Goal: Use online tool/utility: Utilize a website feature to perform a specific function

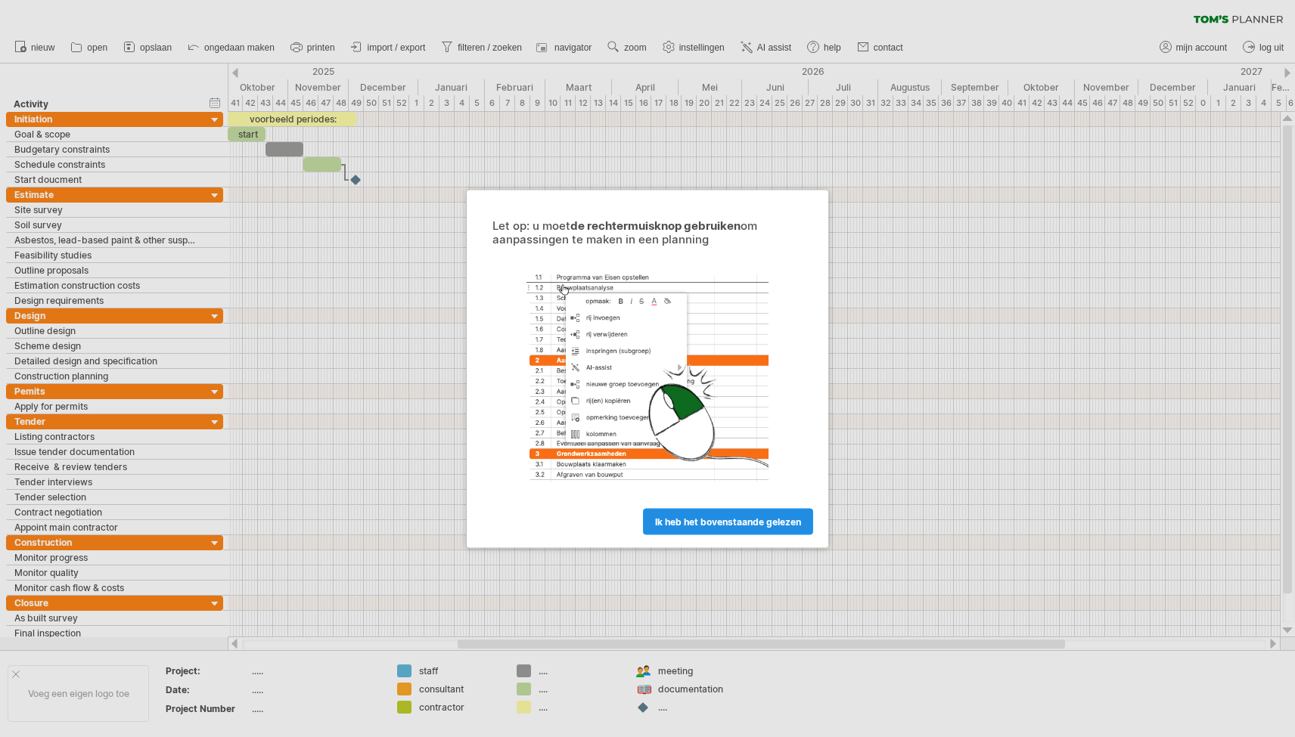
click at [694, 517] on span "ik heb het bovenstaande gelezen" at bounding box center [728, 521] width 146 height 11
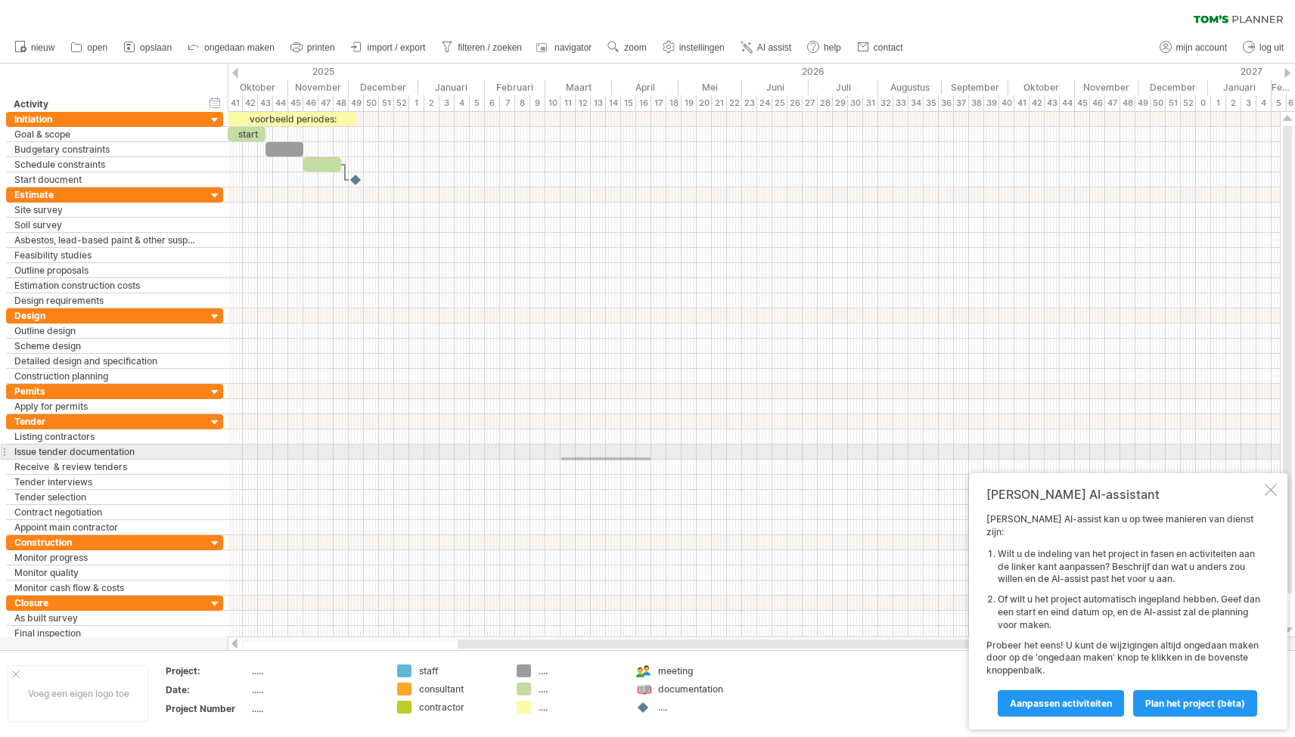
drag, startPoint x: 650, startPoint y: 458, endPoint x: 775, endPoint y: 457, distance: 124.0
click at [775, 457] on div at bounding box center [754, 474] width 1052 height 121
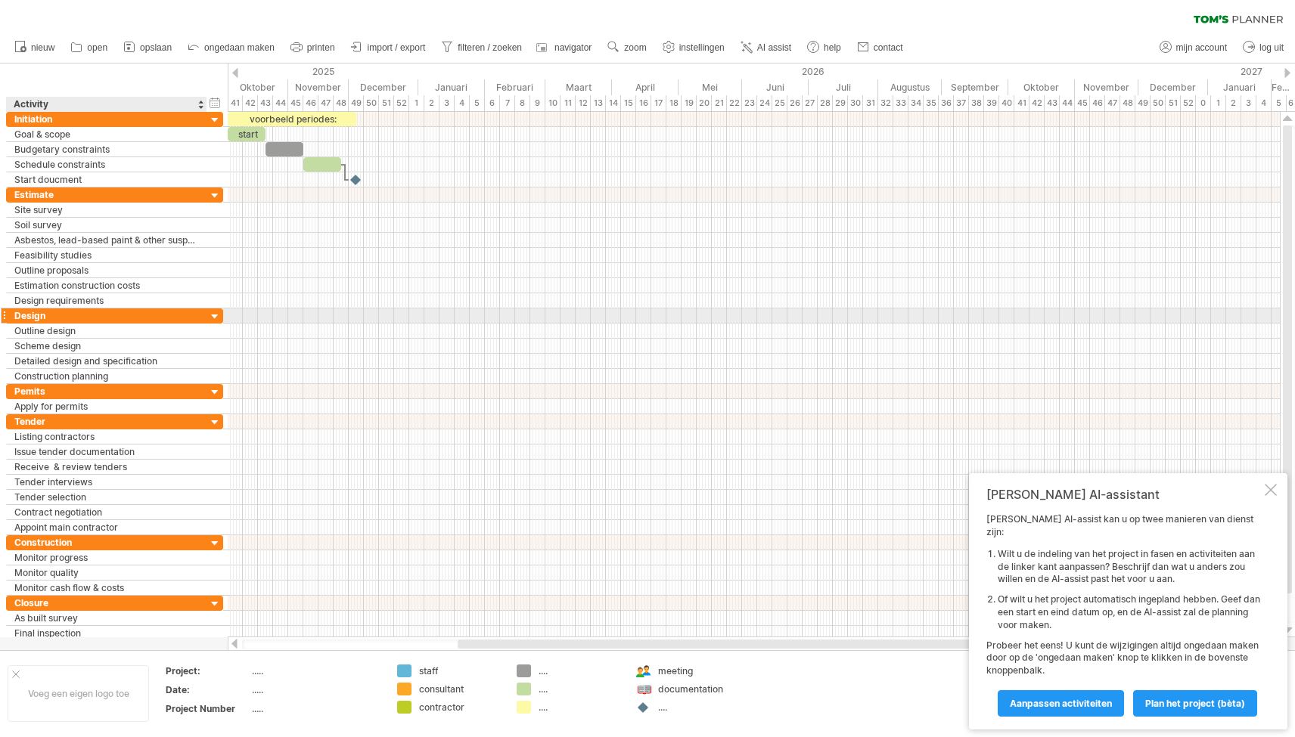
click at [214, 317] on div at bounding box center [215, 317] width 14 height 14
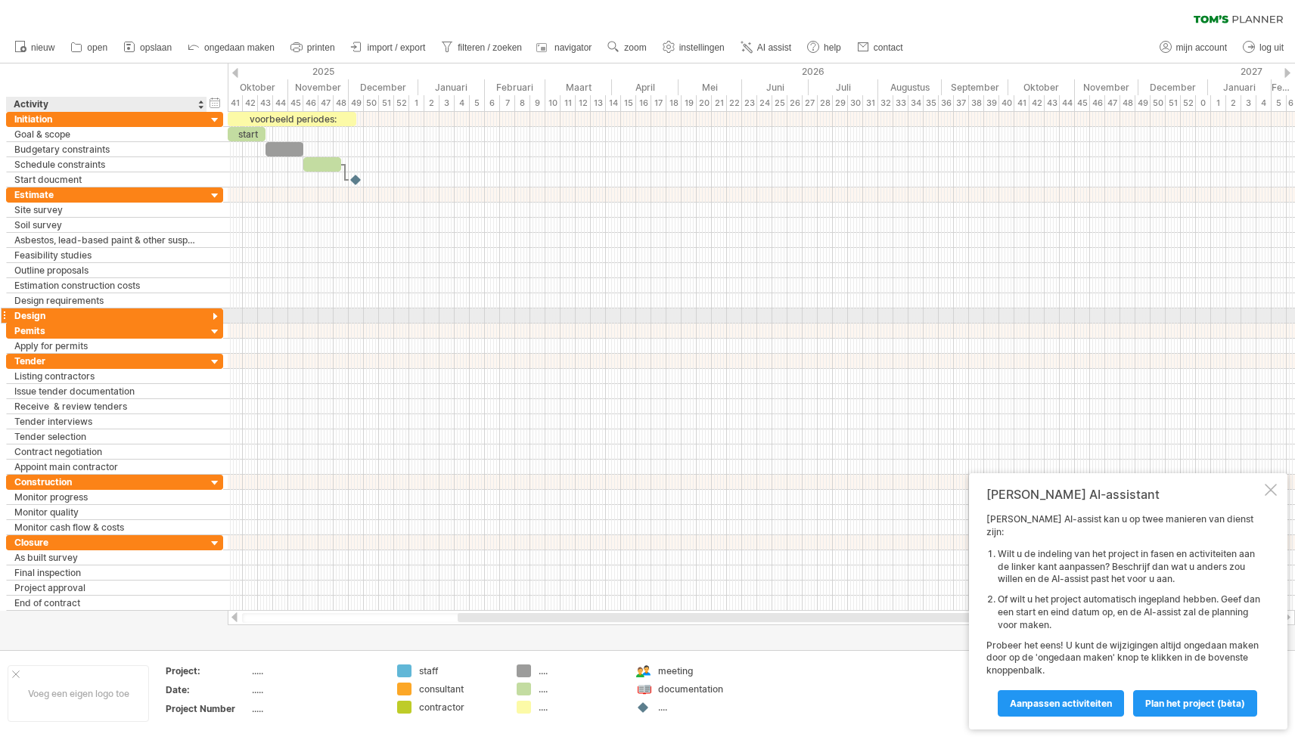
click at [214, 317] on div at bounding box center [215, 317] width 14 height 14
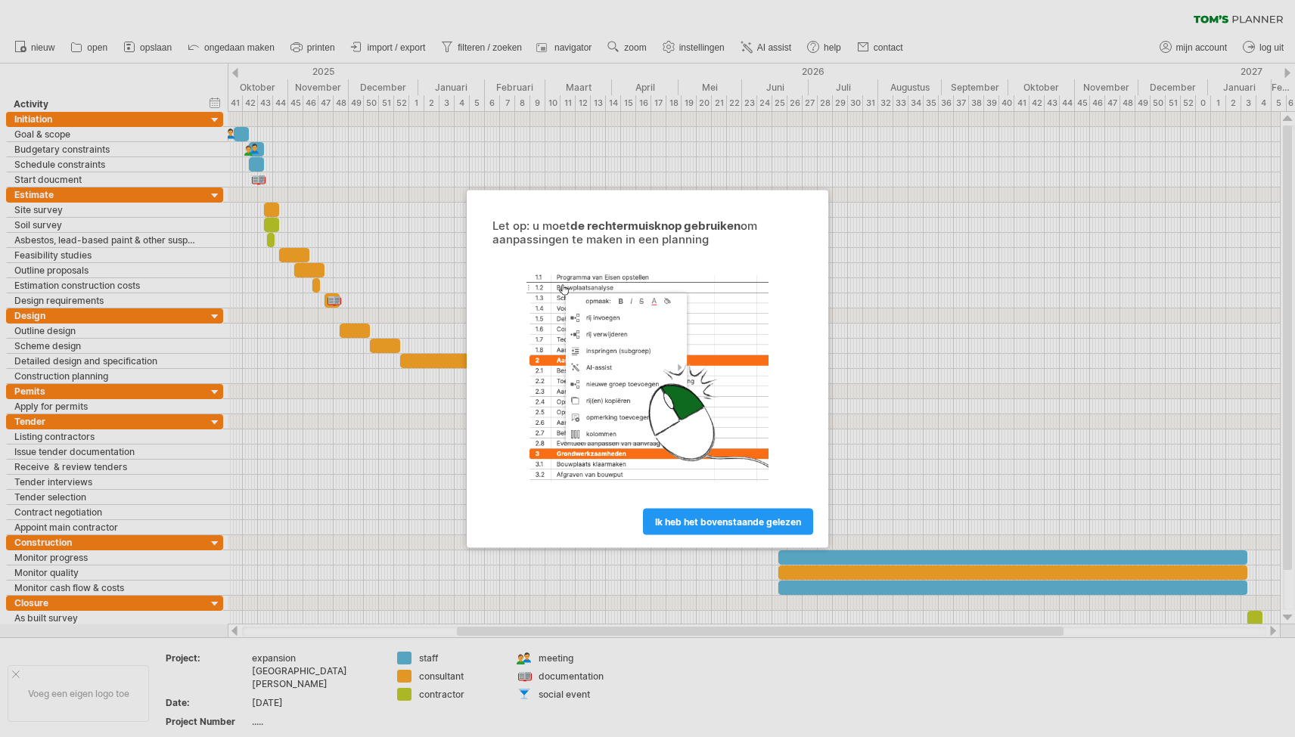
click at [498, 45] on div at bounding box center [647, 368] width 1295 height 737
click at [672, 517] on span "ik heb het bovenstaande gelezen" at bounding box center [728, 521] width 146 height 11
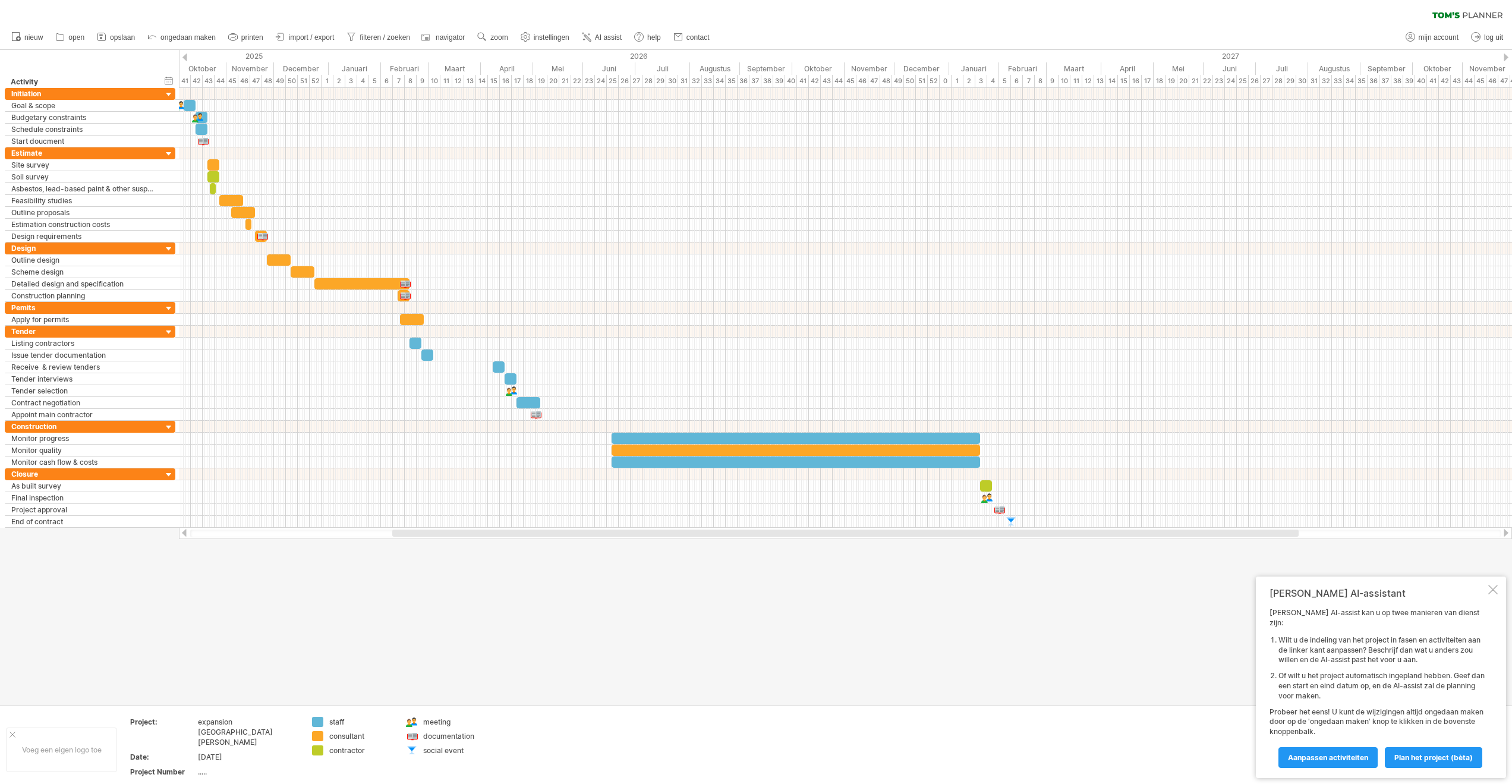
click at [1017, 579] on div at bounding box center [1493, 589] width 9 height 9
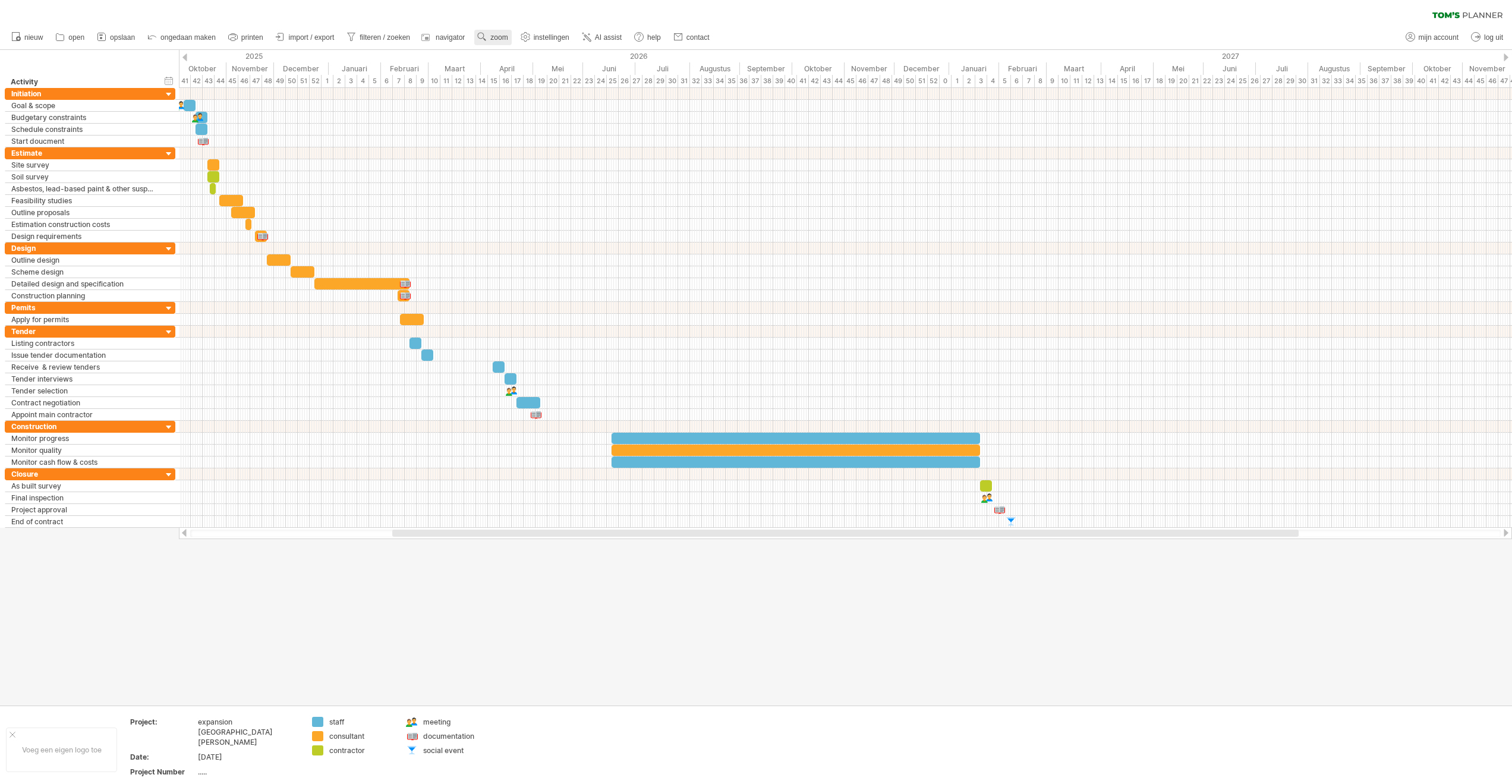
click at [481, 38] on circle at bounding box center [481, 35] width 9 height 9
click at [499, 51] on div "Maand" at bounding box center [519, 54] width 66 height 19
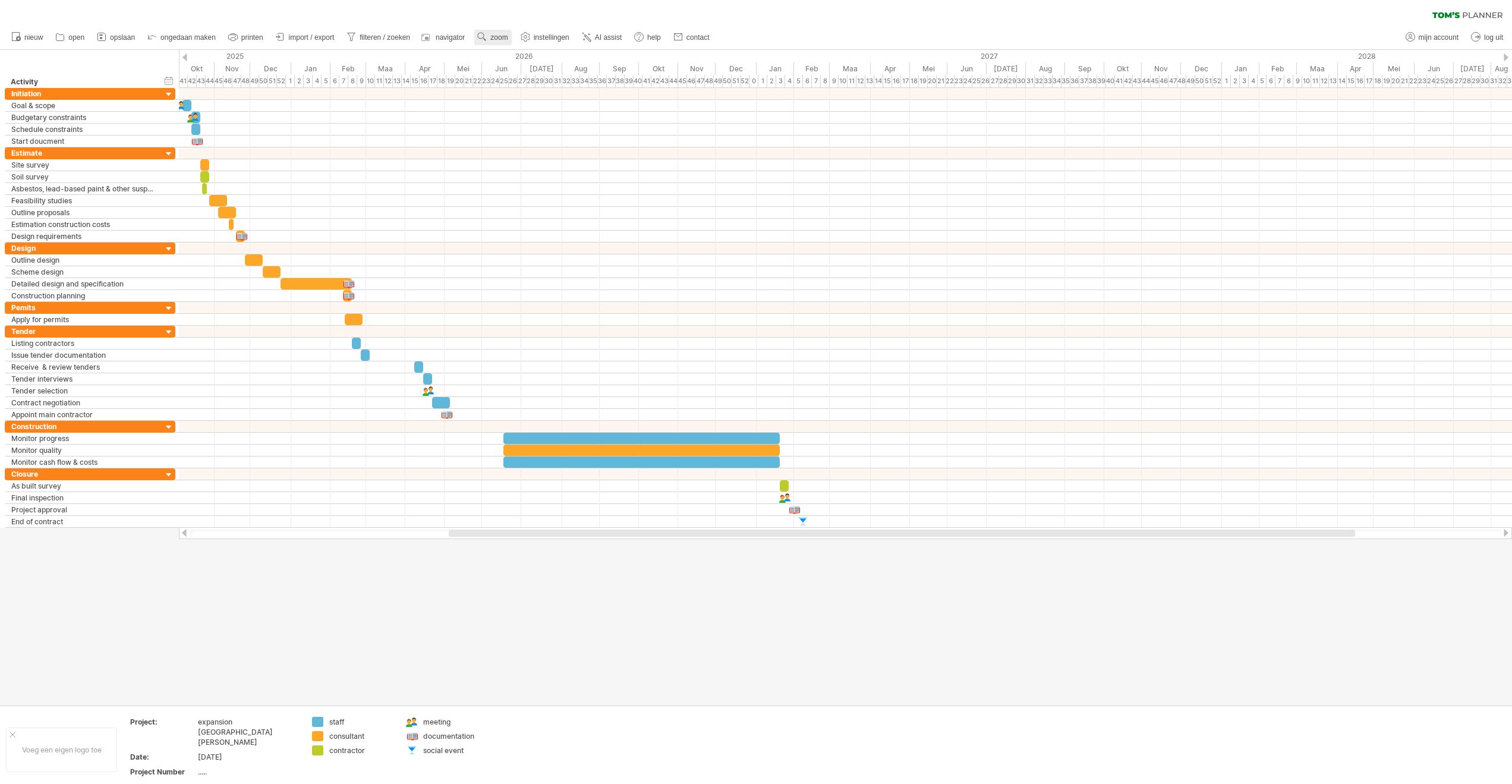
drag, startPoint x: 480, startPoint y: 36, endPoint x: 486, endPoint y: 37, distance: 6.1
click at [481, 36] on use at bounding box center [482, 36] width 12 height 12
click at [492, 69] on div "Week" at bounding box center [519, 71] width 66 height 19
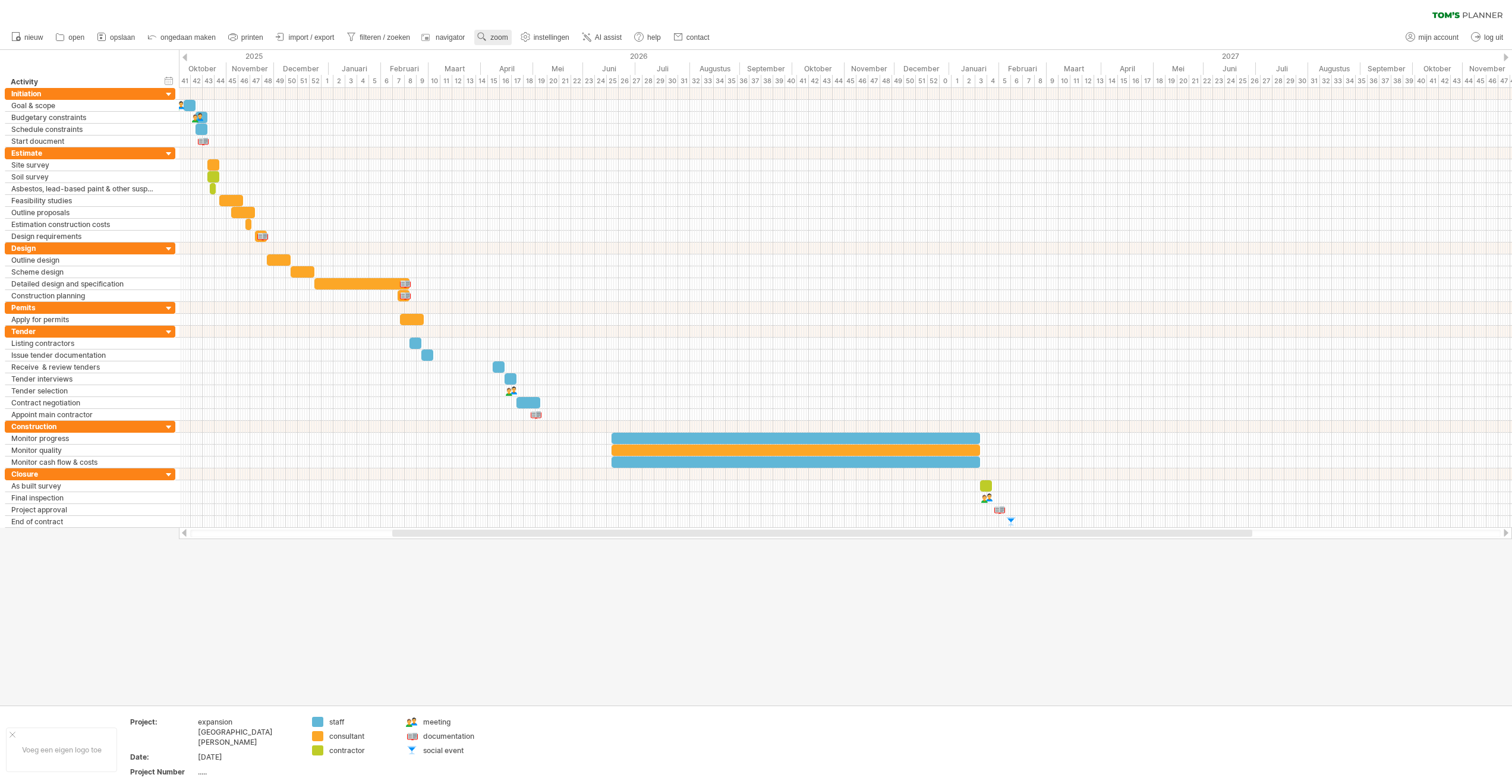
click at [497, 38] on span "zoom" at bounding box center [499, 37] width 17 height 9
click at [521, 89] on div "Dag" at bounding box center [536, 91] width 66 height 19
click at [545, 101] on div "Klein" at bounding box center [560, 104] width 66 height 19
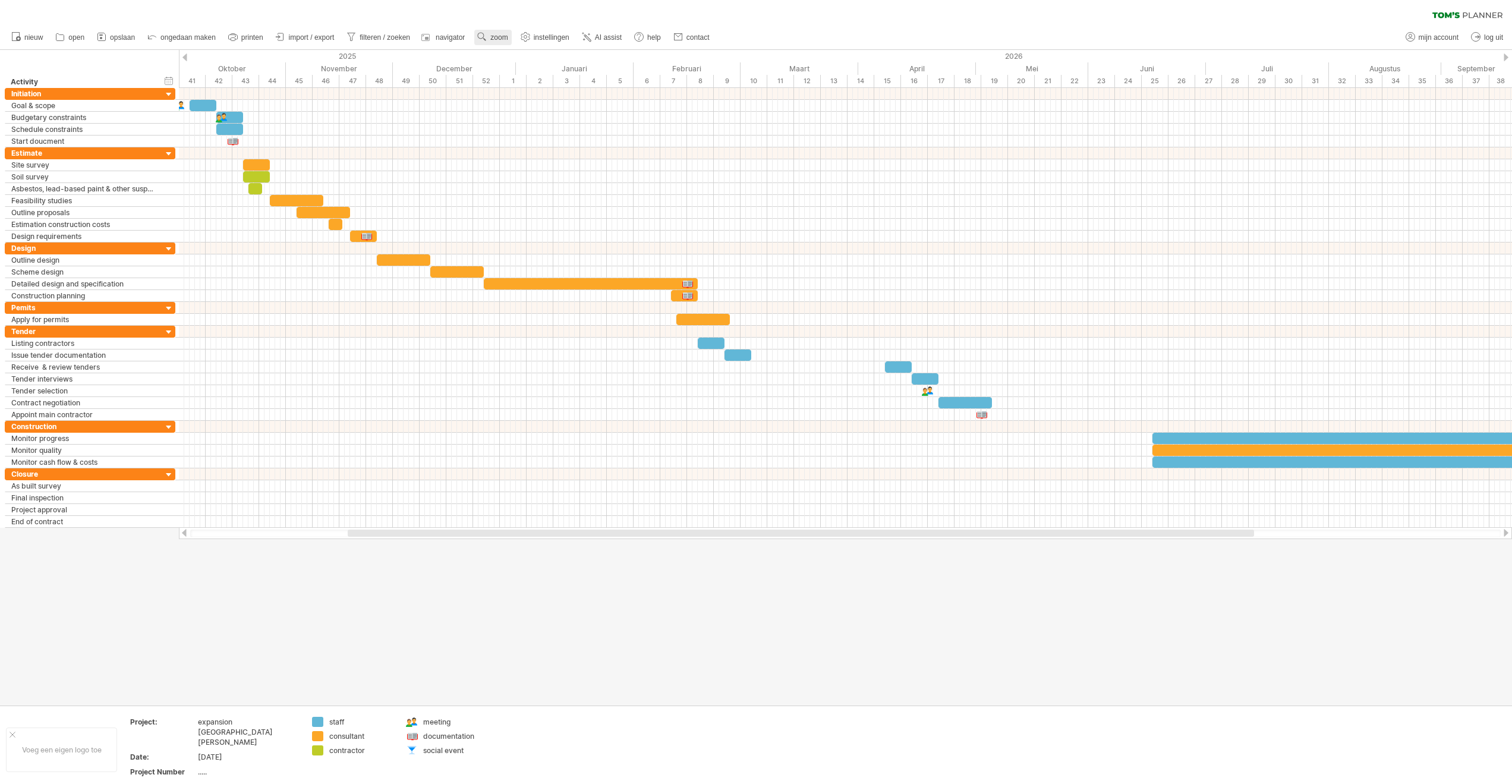
click at [497, 36] on span "zoom" at bounding box center [499, 37] width 17 height 9
click at [556, 90] on div "Dag" at bounding box center [536, 90] width 66 height 19
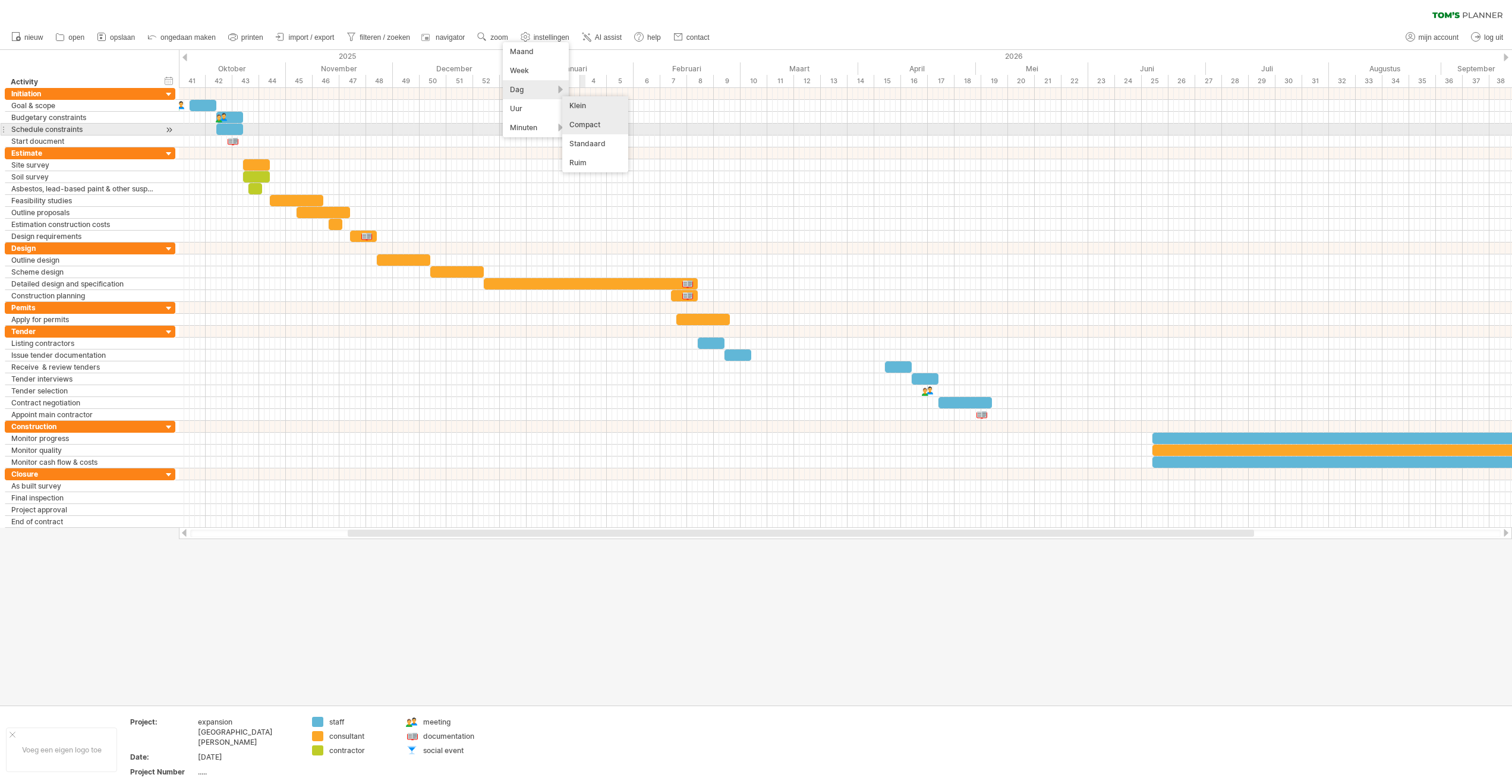
click at [591, 126] on div "Compact" at bounding box center [596, 125] width 66 height 19
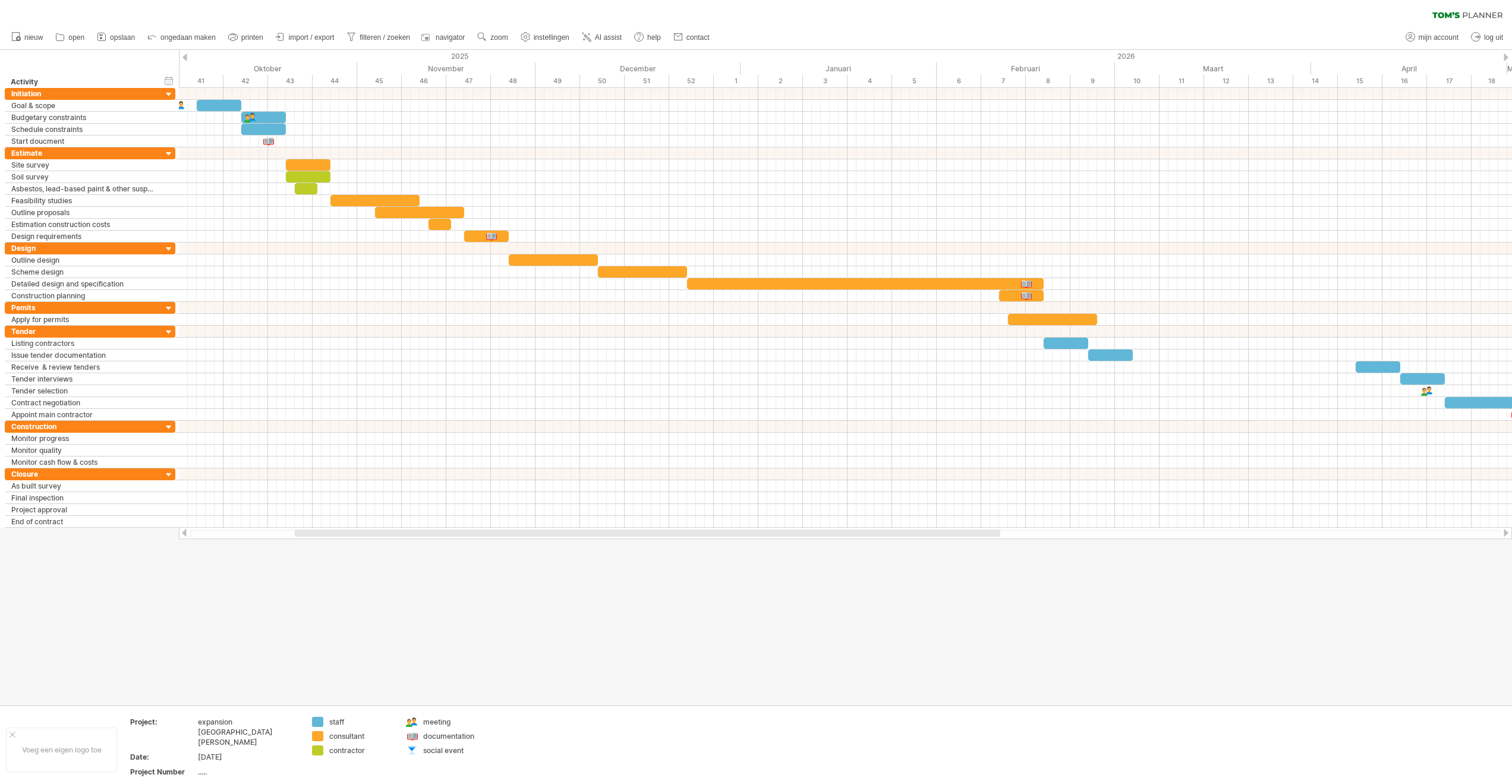
drag, startPoint x: 498, startPoint y: 38, endPoint x: 504, endPoint y: 55, distance: 18.0
click at [499, 38] on span "zoom" at bounding box center [499, 37] width 17 height 9
click at [521, 88] on div "Dag" at bounding box center [538, 91] width 66 height 19
click at [563, 143] on div "Standaard" at bounding box center [560, 141] width 66 height 19
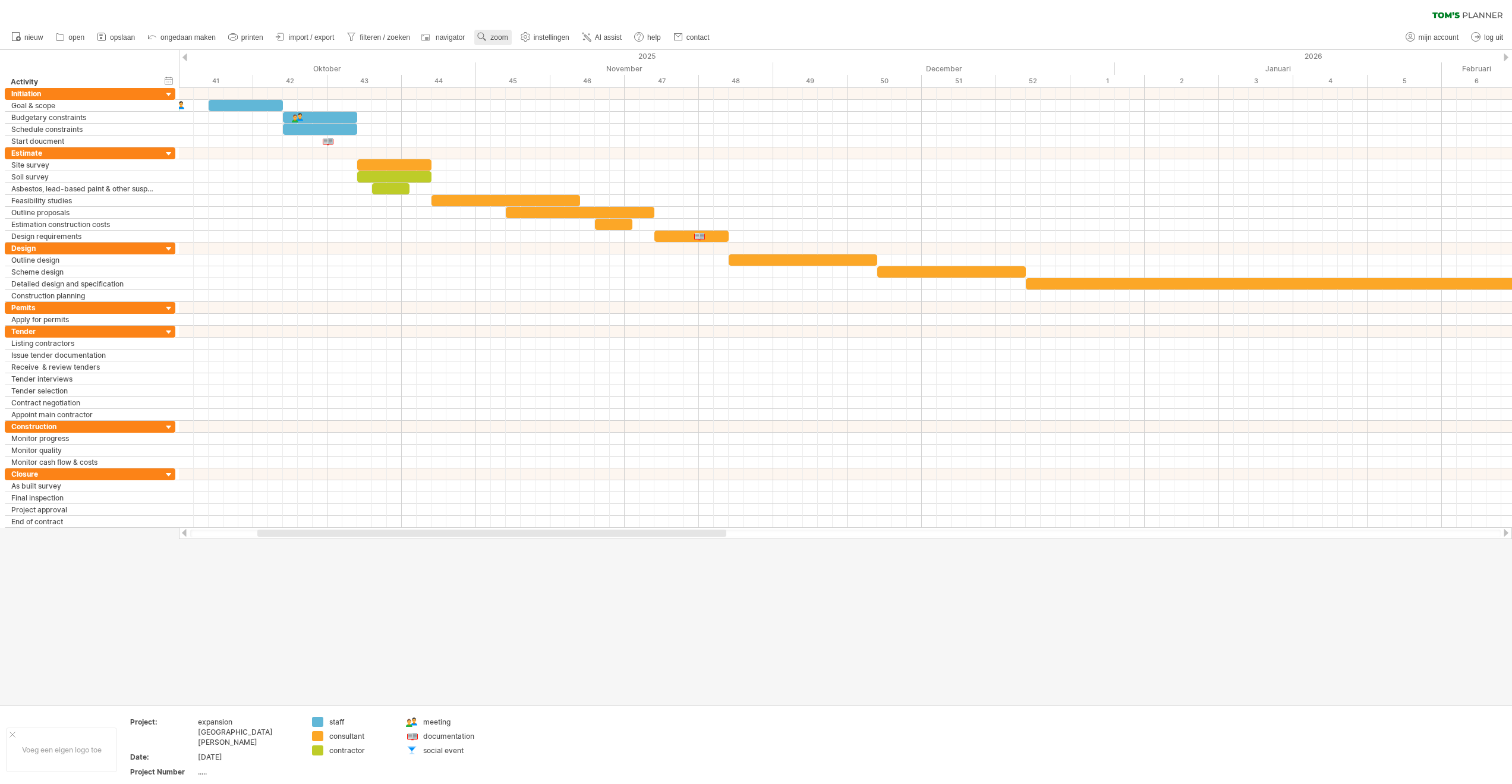
drag, startPoint x: 494, startPoint y: 36, endPoint x: 501, endPoint y: 44, distance: 10.6
click at [497, 37] on span "zoom" at bounding box center [499, 37] width 17 height 9
drag, startPoint x: 519, startPoint y: 88, endPoint x: 536, endPoint y: 88, distance: 17.0
click at [519, 88] on div "Dag" at bounding box center [535, 90] width 66 height 19
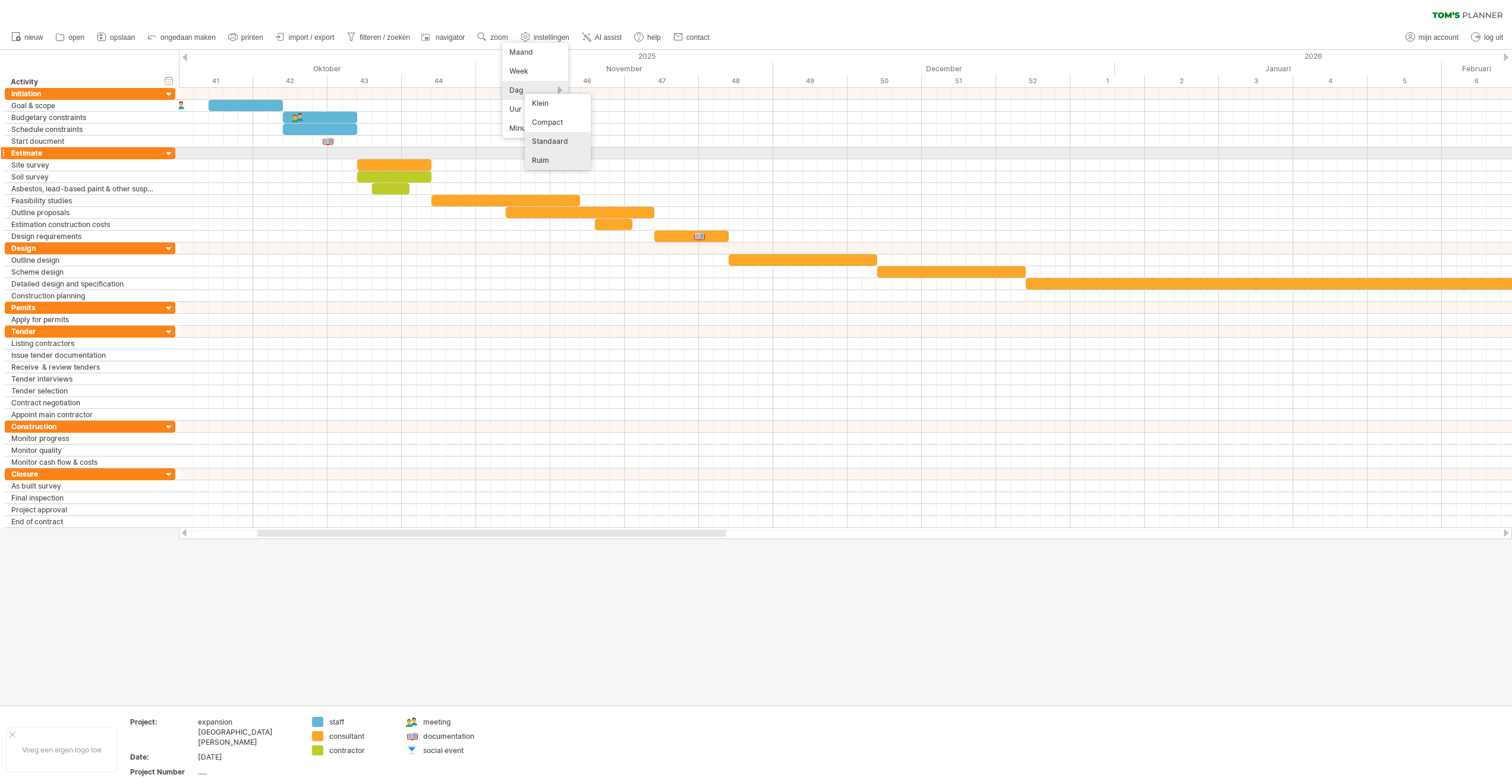
click at [545, 159] on div "Ruim" at bounding box center [558, 160] width 66 height 19
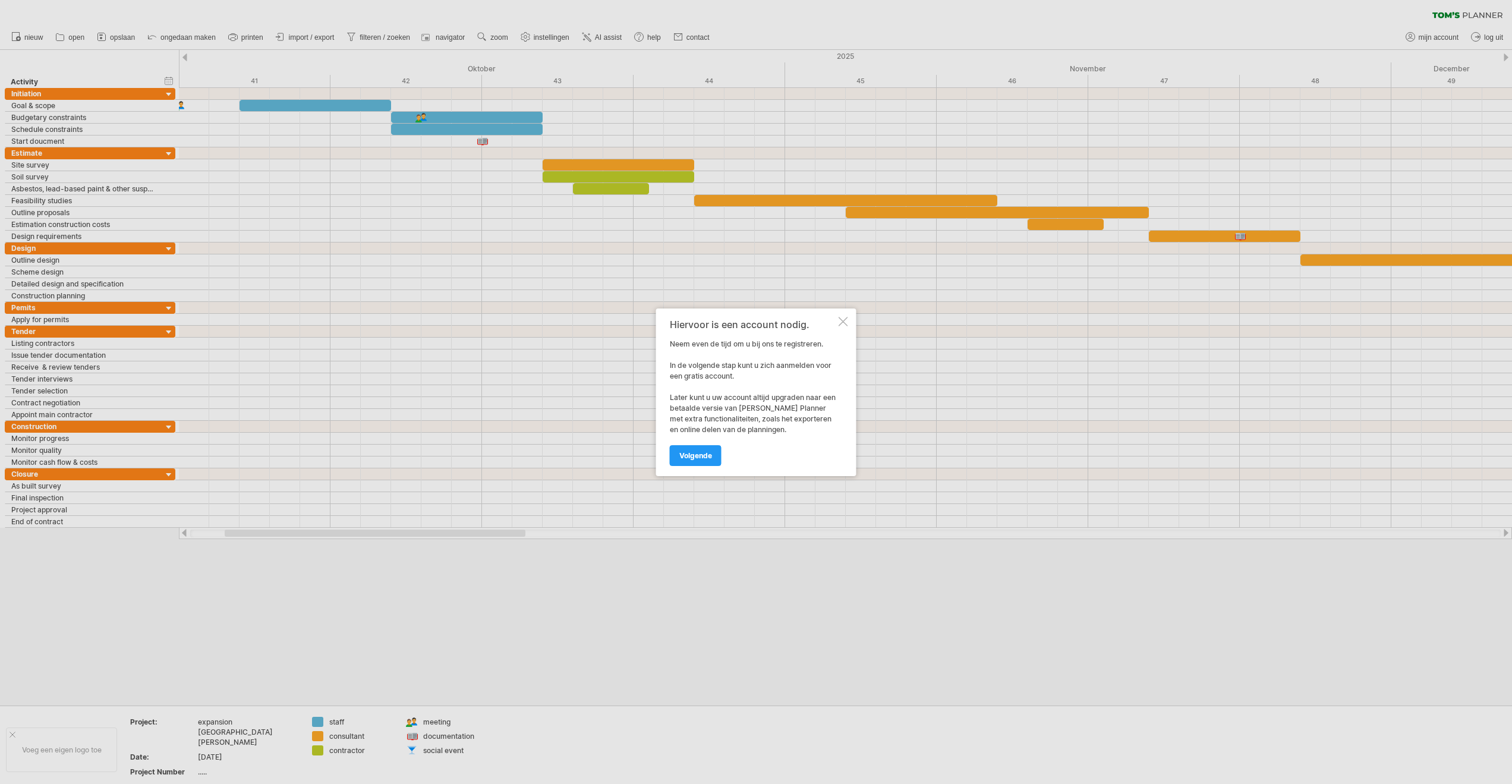
click at [844, 321] on div at bounding box center [843, 321] width 9 height 9
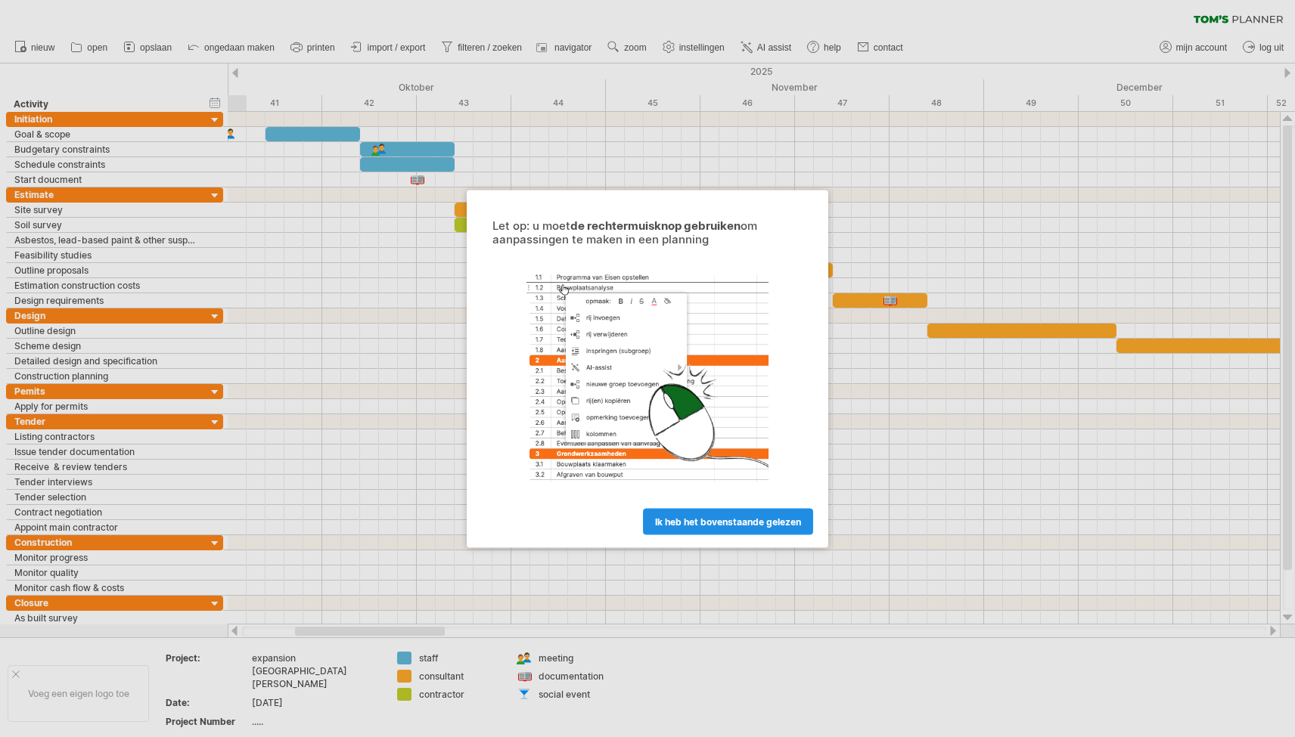
click at [712, 520] on span "ik heb het bovenstaande gelezen" at bounding box center [728, 521] width 146 height 11
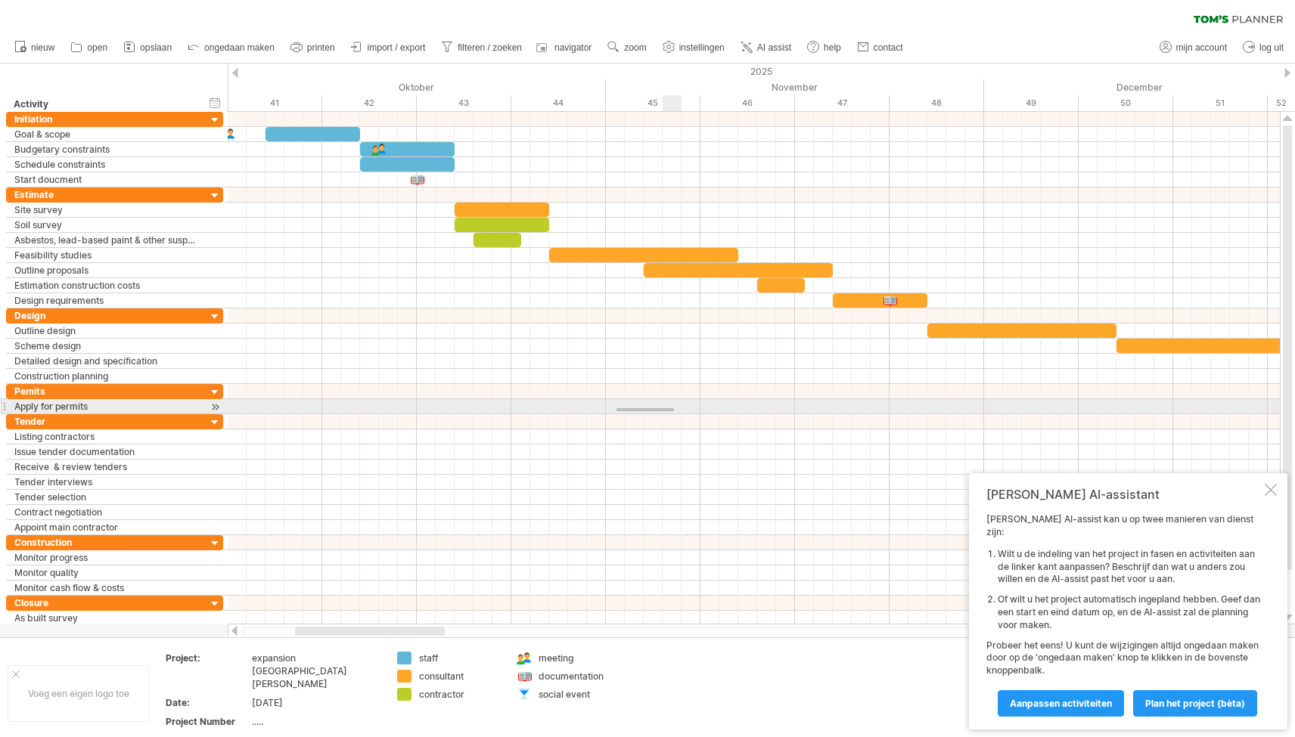
drag, startPoint x: 616, startPoint y: 411, endPoint x: 674, endPoint y: 408, distance: 57.6
click at [674, 408] on div at bounding box center [754, 406] width 1052 height 15
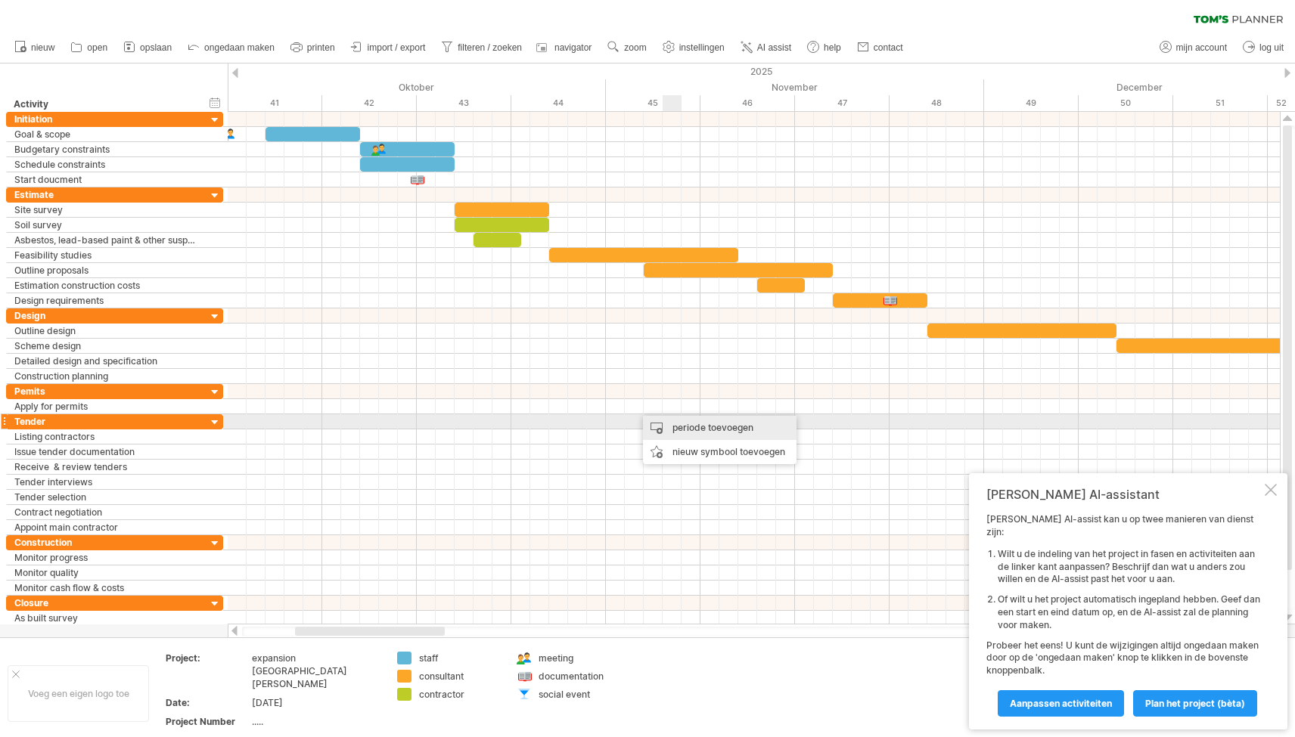
click at [722, 424] on div "periode toevoegen" at bounding box center [720, 428] width 154 height 24
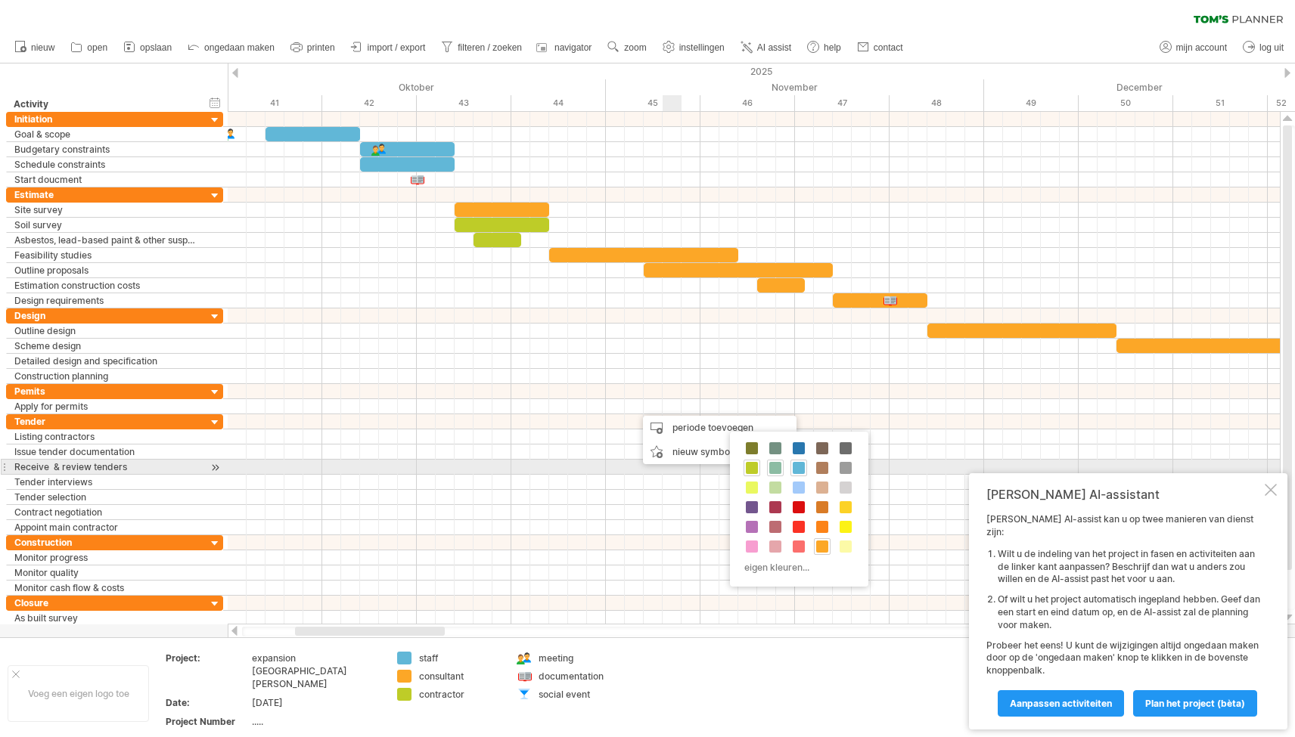
click at [776, 470] on span at bounding box center [775, 468] width 12 height 12
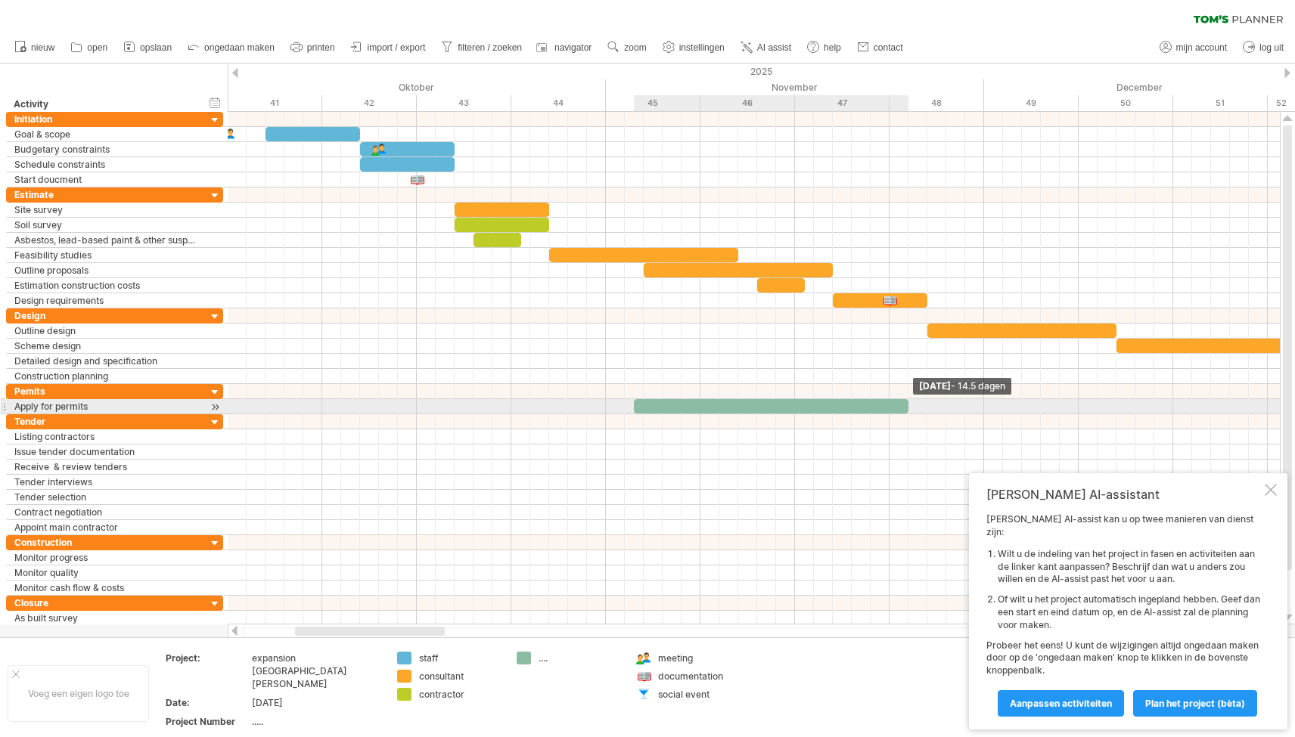
drag, startPoint x: 654, startPoint y: 405, endPoint x: 953, endPoint y: 405, distance: 298.8
click at [911, 405] on span at bounding box center [908, 406] width 6 height 14
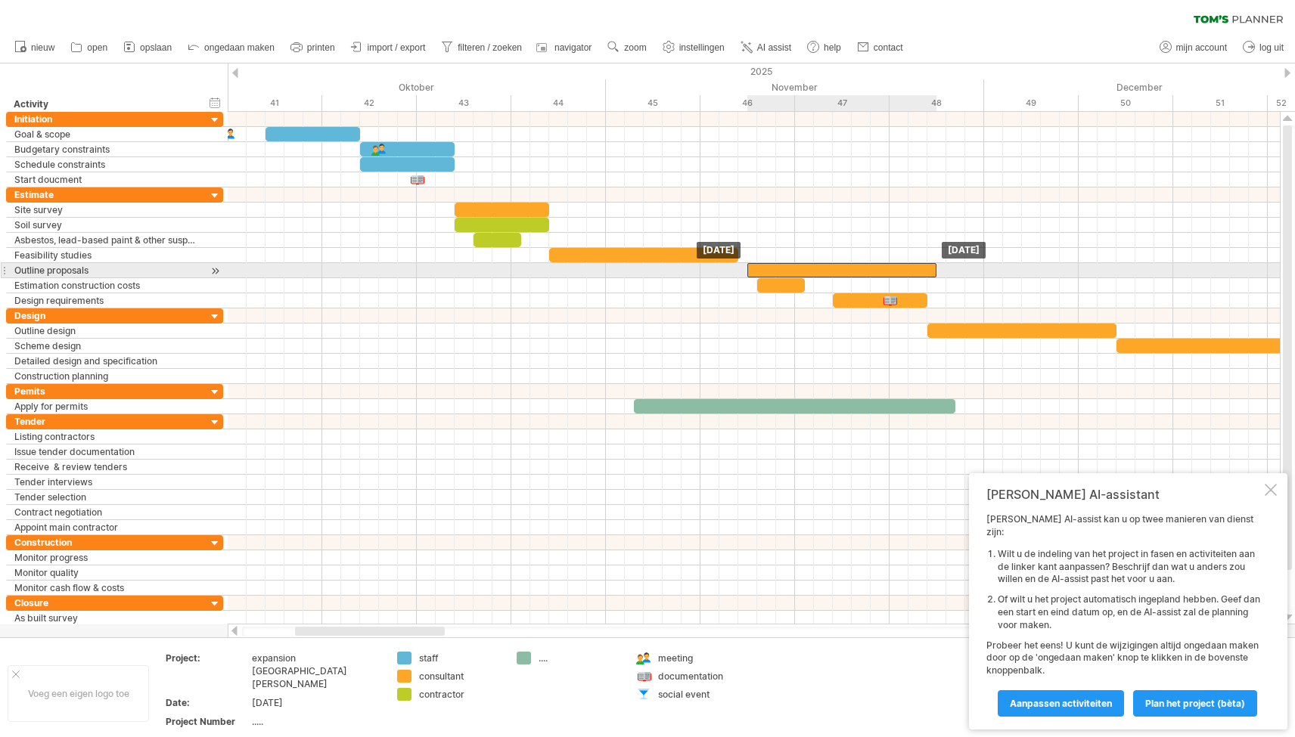
drag, startPoint x: 709, startPoint y: 268, endPoint x: 811, endPoint y: 266, distance: 101.4
click at [811, 265] on div at bounding box center [841, 270] width 189 height 14
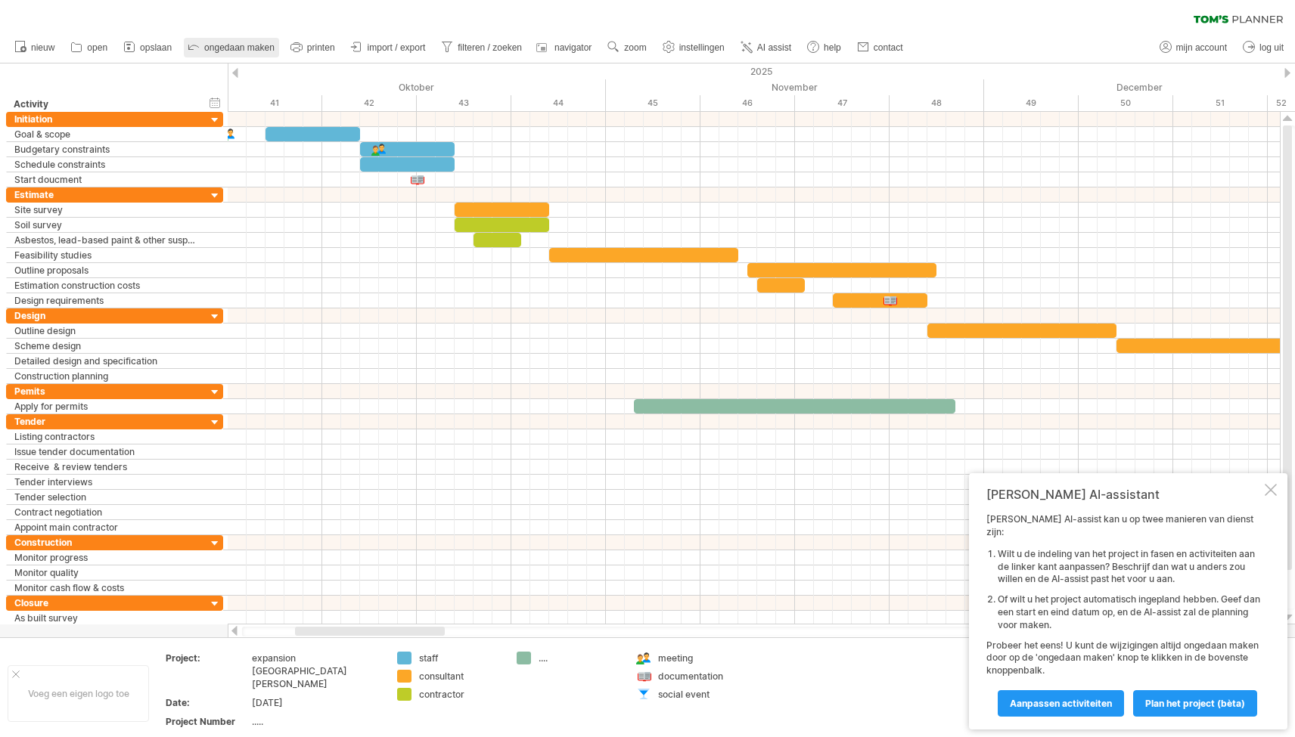
click at [236, 51] on span "ongedaan maken" at bounding box center [239, 47] width 70 height 11
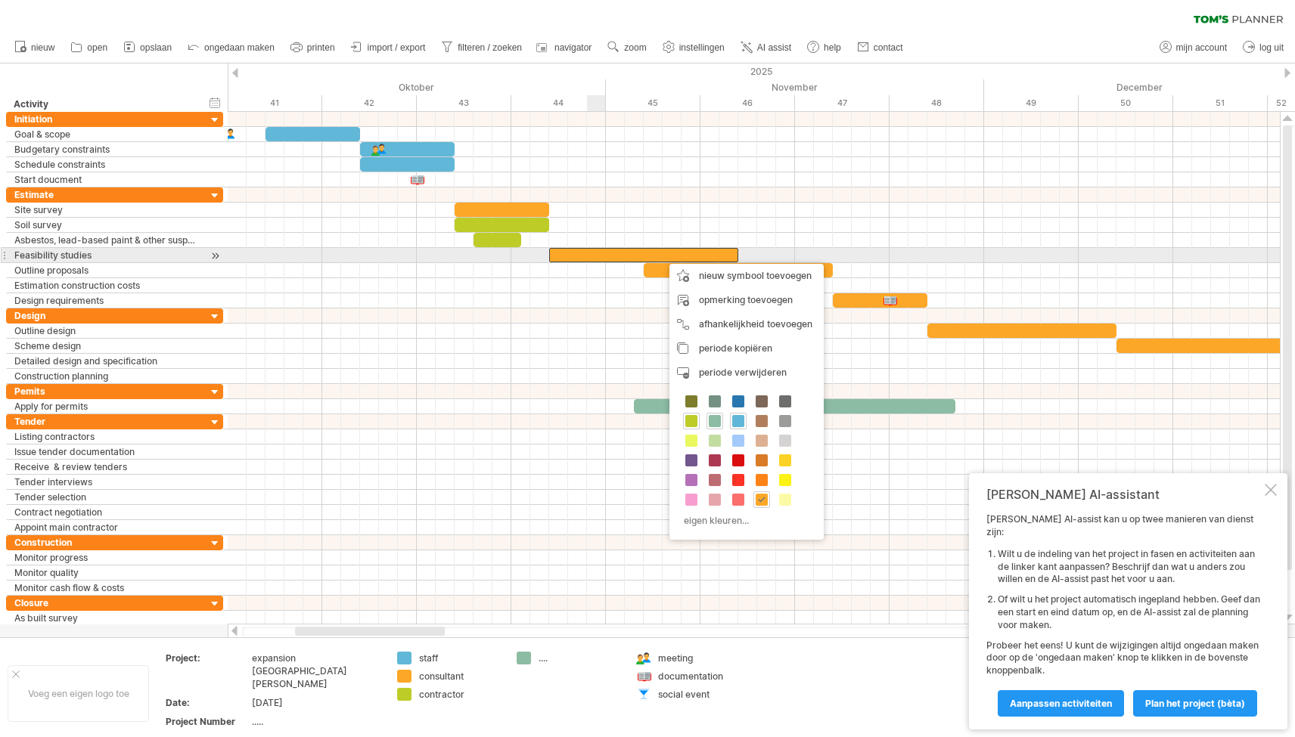
click at [605, 250] on div at bounding box center [643, 255] width 189 height 14
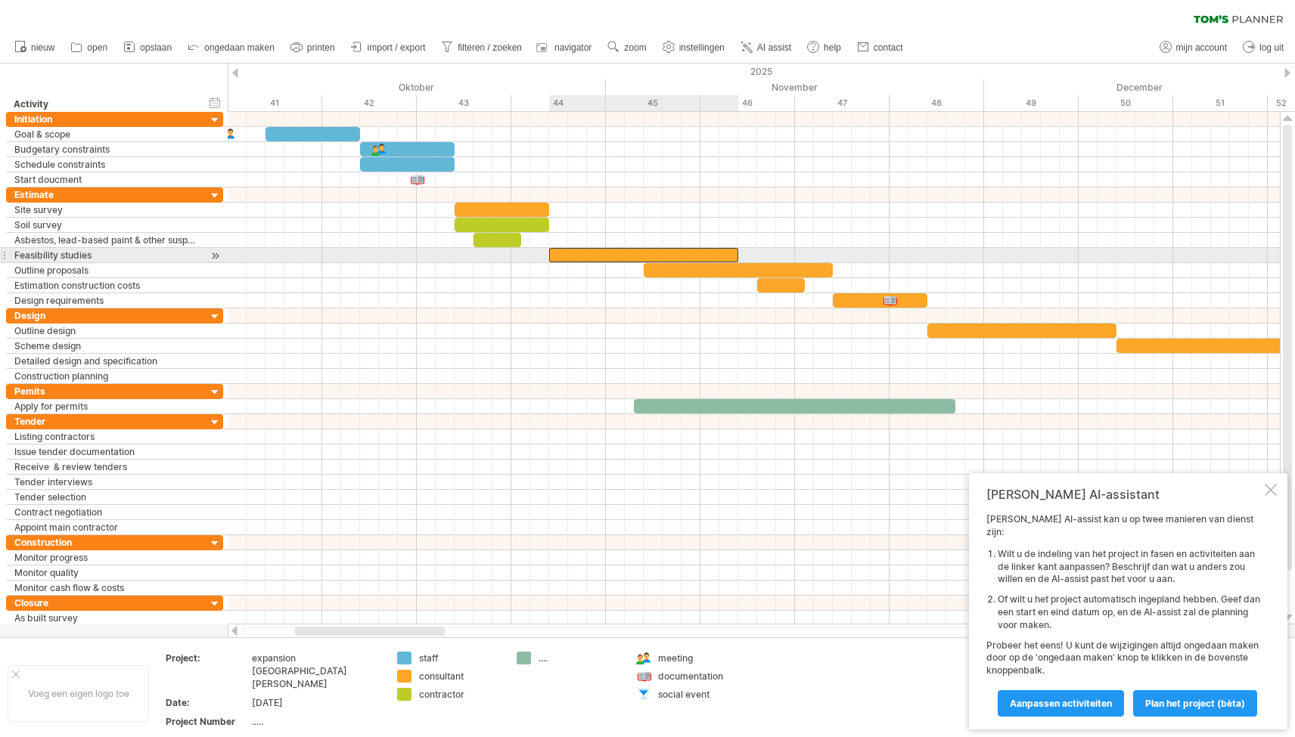
click at [575, 257] on div at bounding box center [643, 255] width 189 height 14
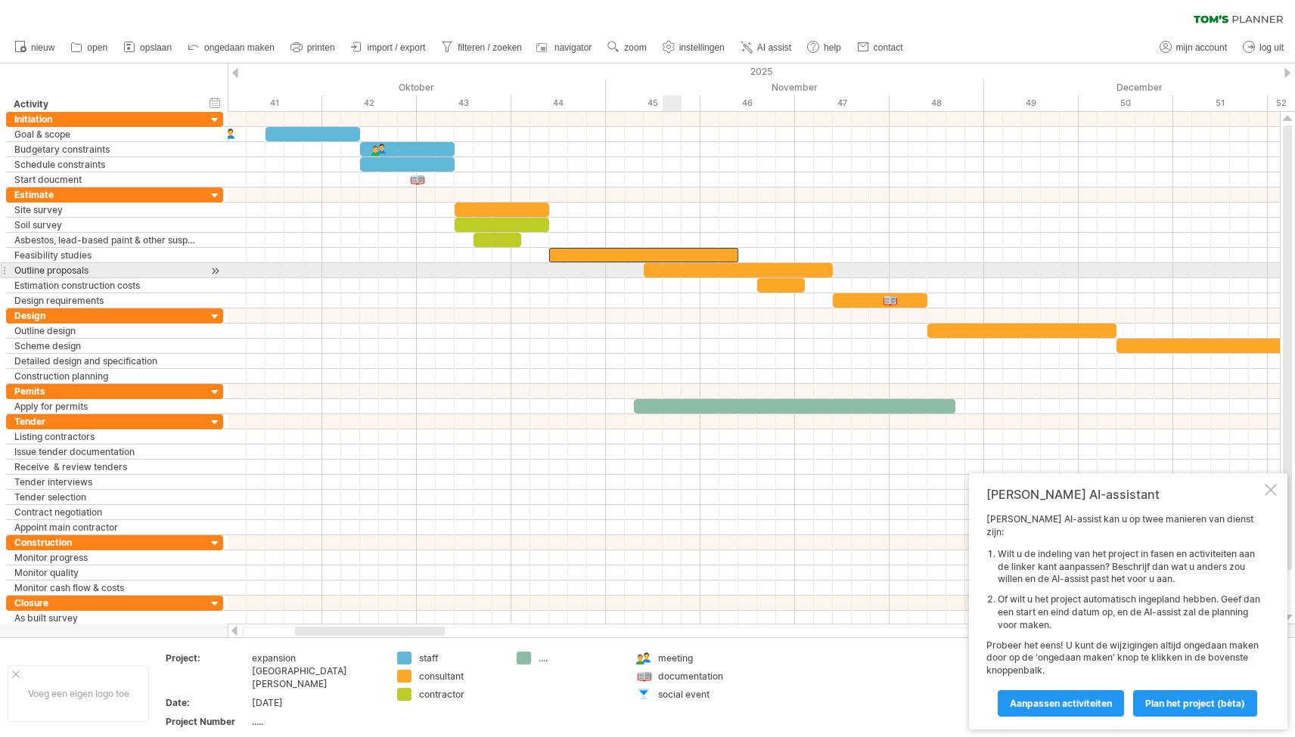
drag, startPoint x: 677, startPoint y: 269, endPoint x: 694, endPoint y: 269, distance: 17.4
click at [677, 269] on div at bounding box center [738, 270] width 189 height 14
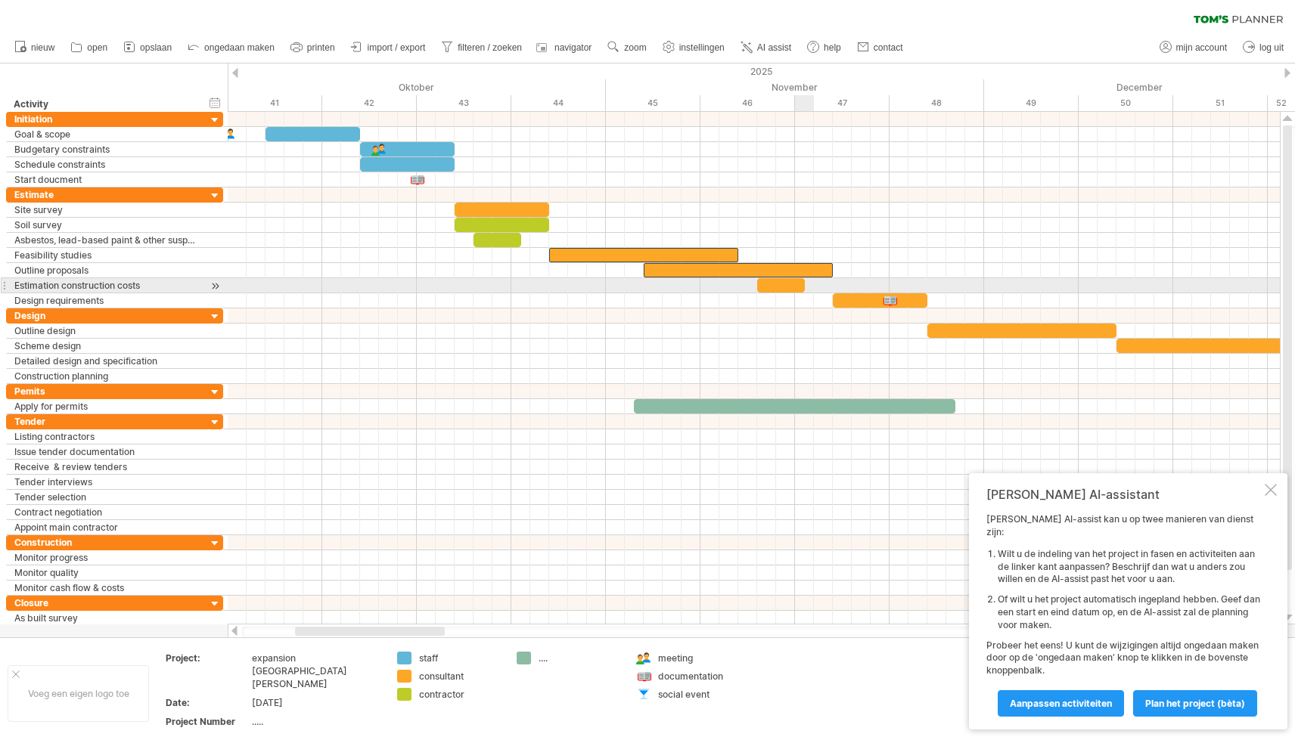
click at [796, 284] on div at bounding box center [781, 285] width 48 height 14
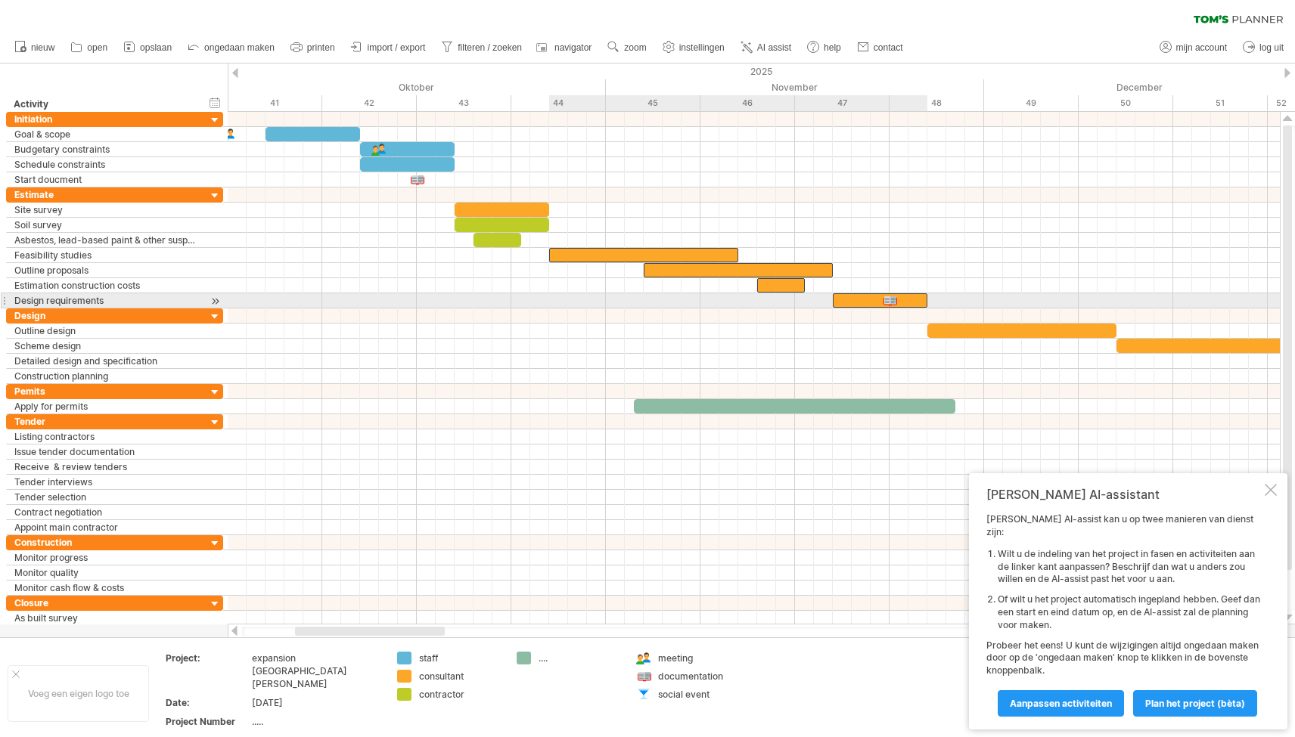
click at [868, 299] on div at bounding box center [880, 300] width 95 height 14
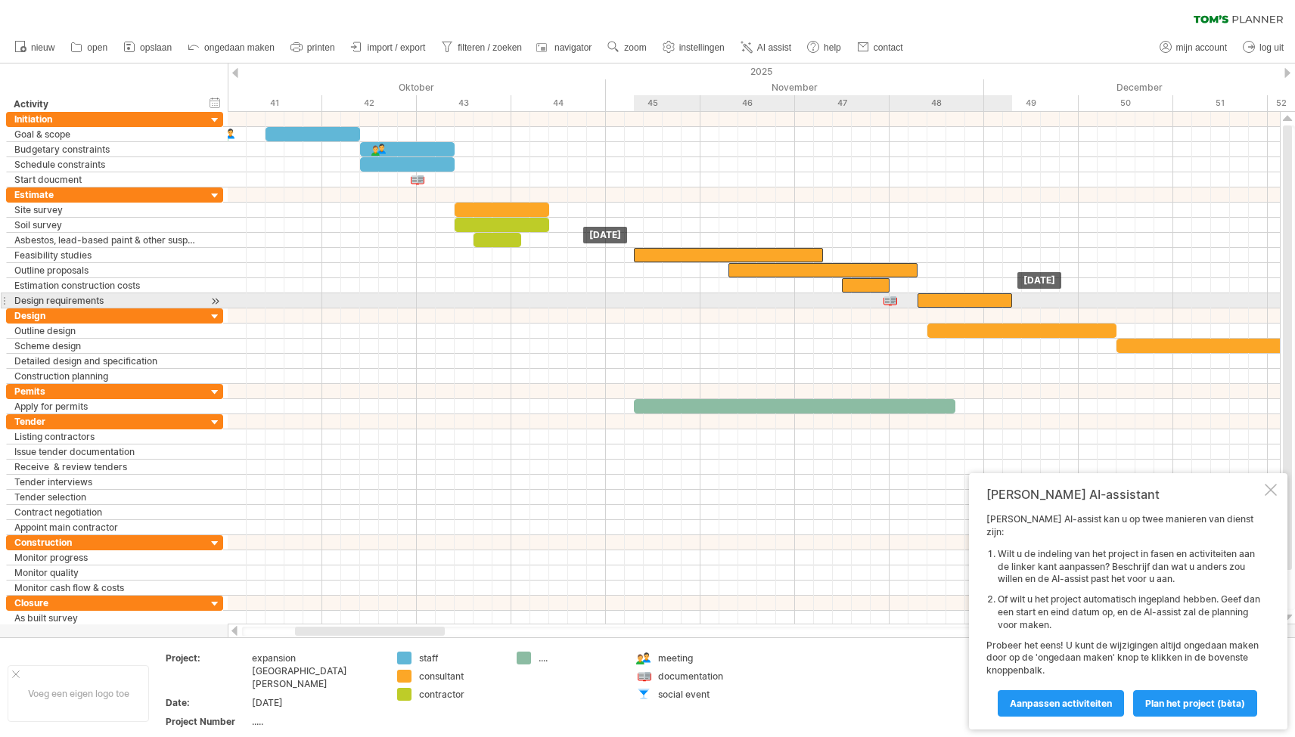
drag, startPoint x: 868, startPoint y: 299, endPoint x: 958, endPoint y: 296, distance: 89.3
click at [958, 296] on div at bounding box center [964, 300] width 95 height 14
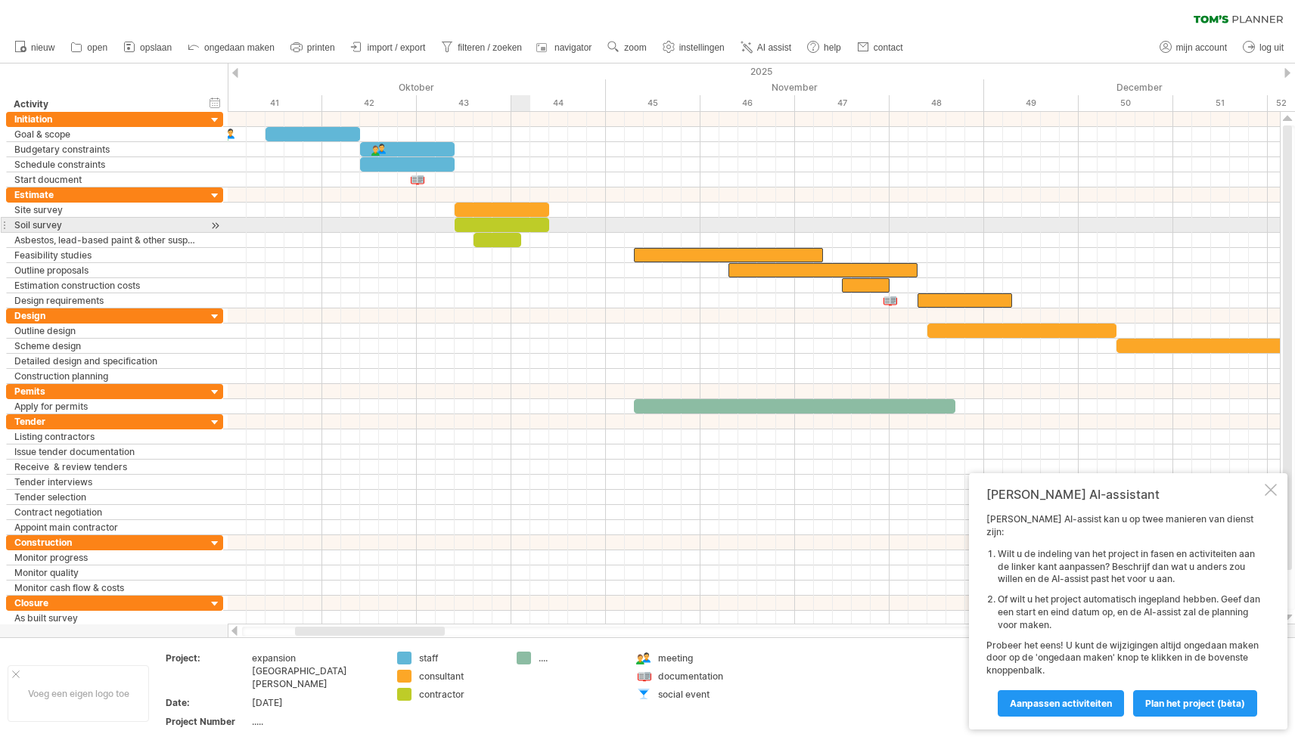
click at [512, 223] on div at bounding box center [502, 225] width 95 height 14
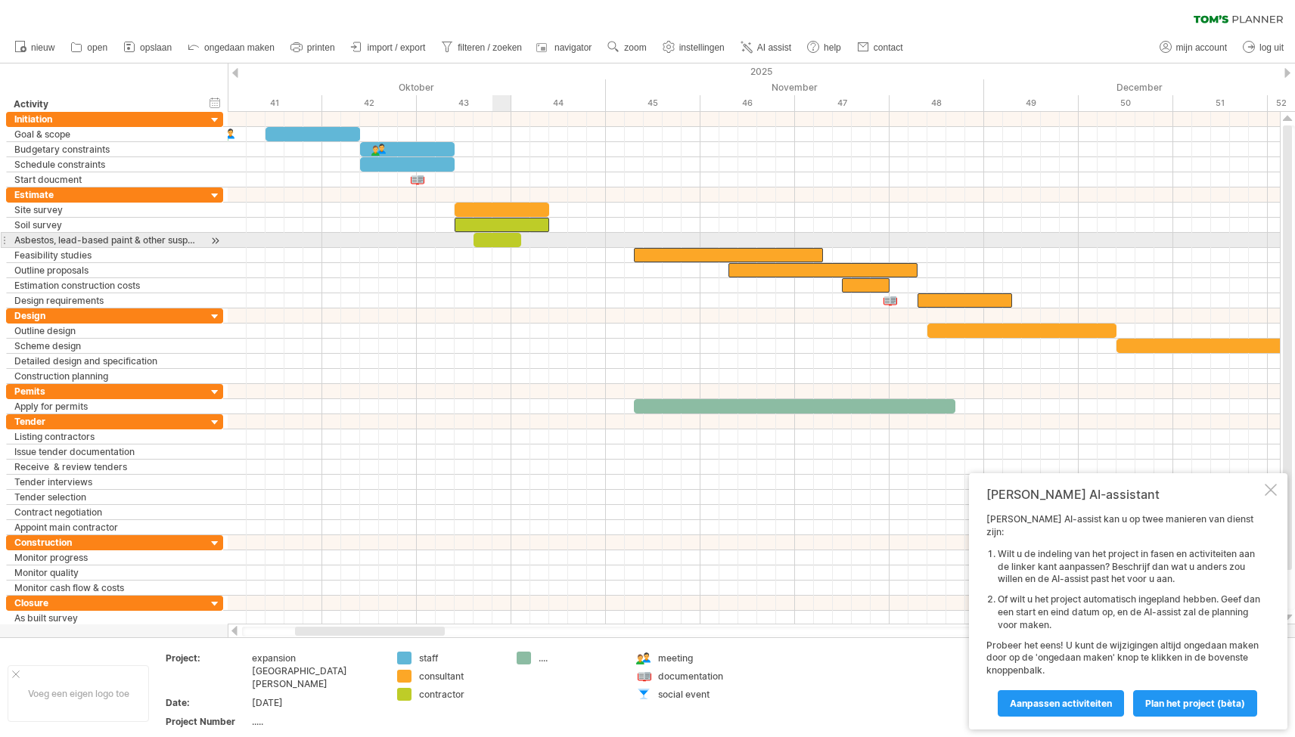
click at [498, 239] on div at bounding box center [497, 240] width 48 height 14
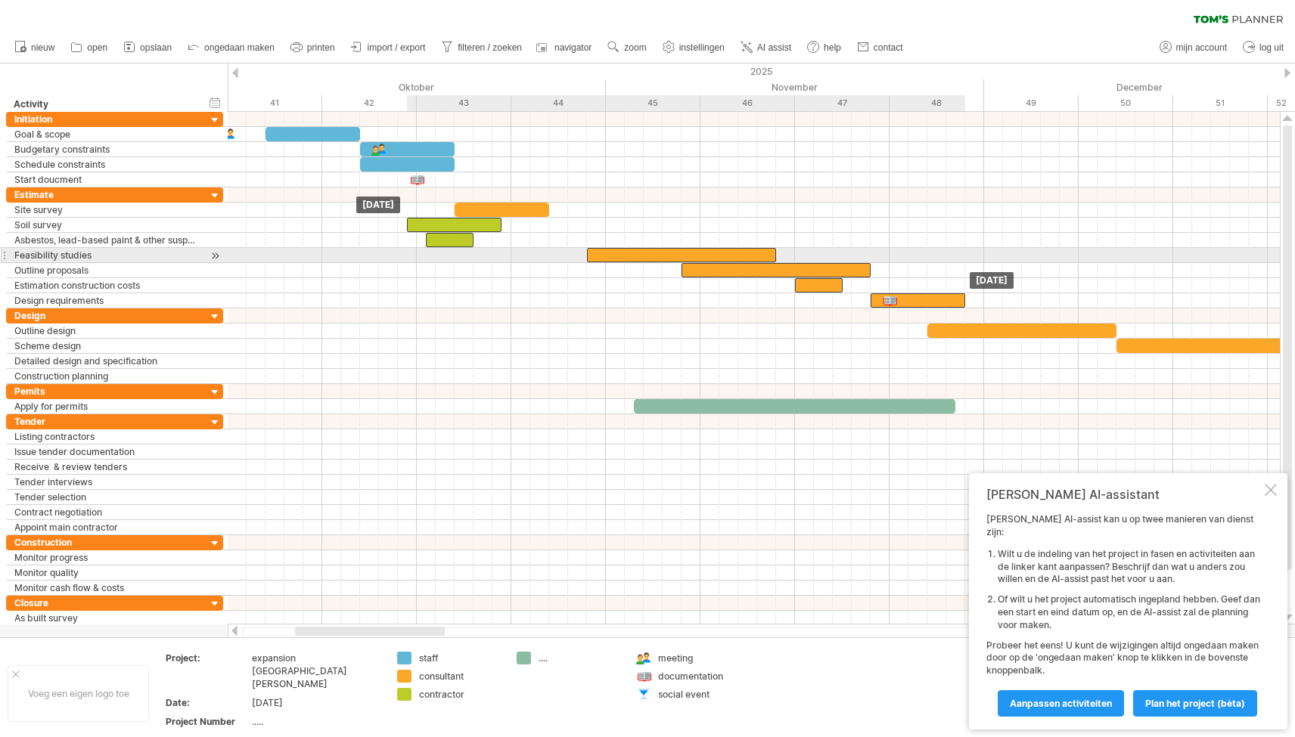
drag, startPoint x: 687, startPoint y: 252, endPoint x: 619, endPoint y: 251, distance: 67.3
click at [619, 251] on div at bounding box center [681, 255] width 189 height 14
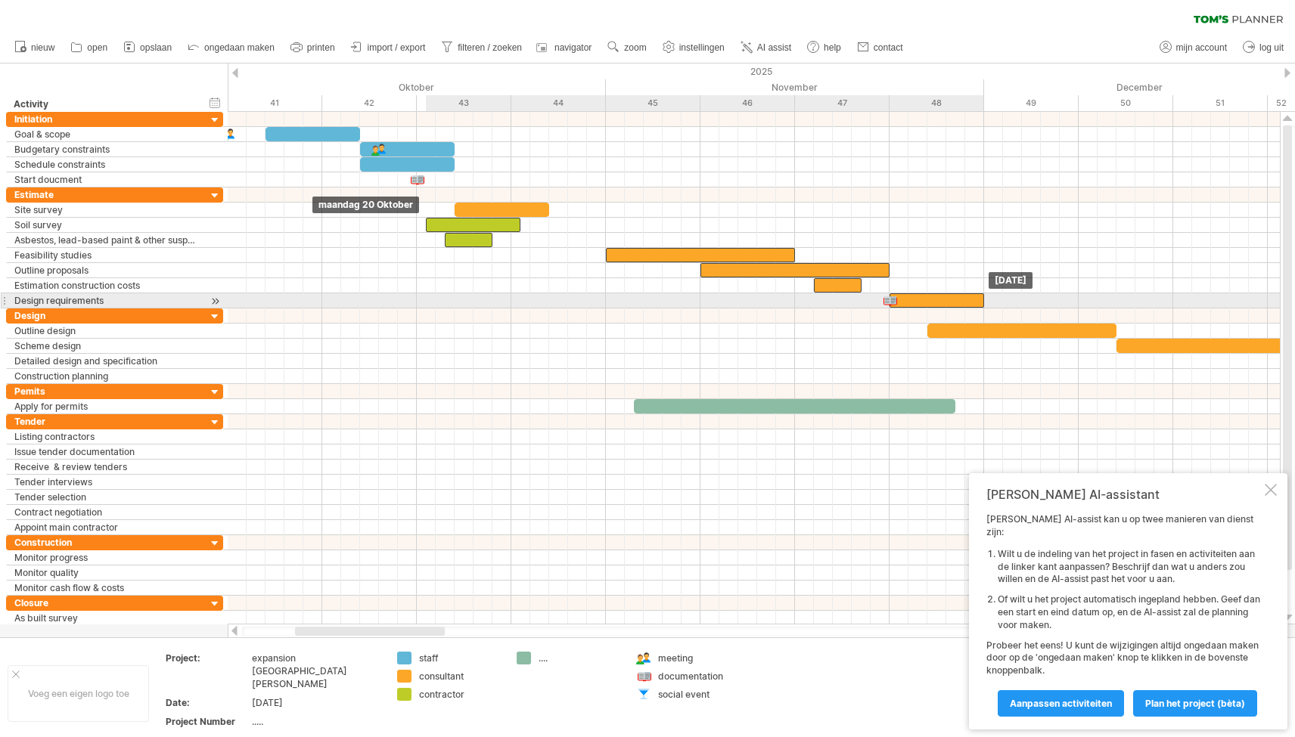
drag, startPoint x: 926, startPoint y: 301, endPoint x: 942, endPoint y: 300, distance: 15.9
click at [942, 300] on div at bounding box center [936, 300] width 95 height 14
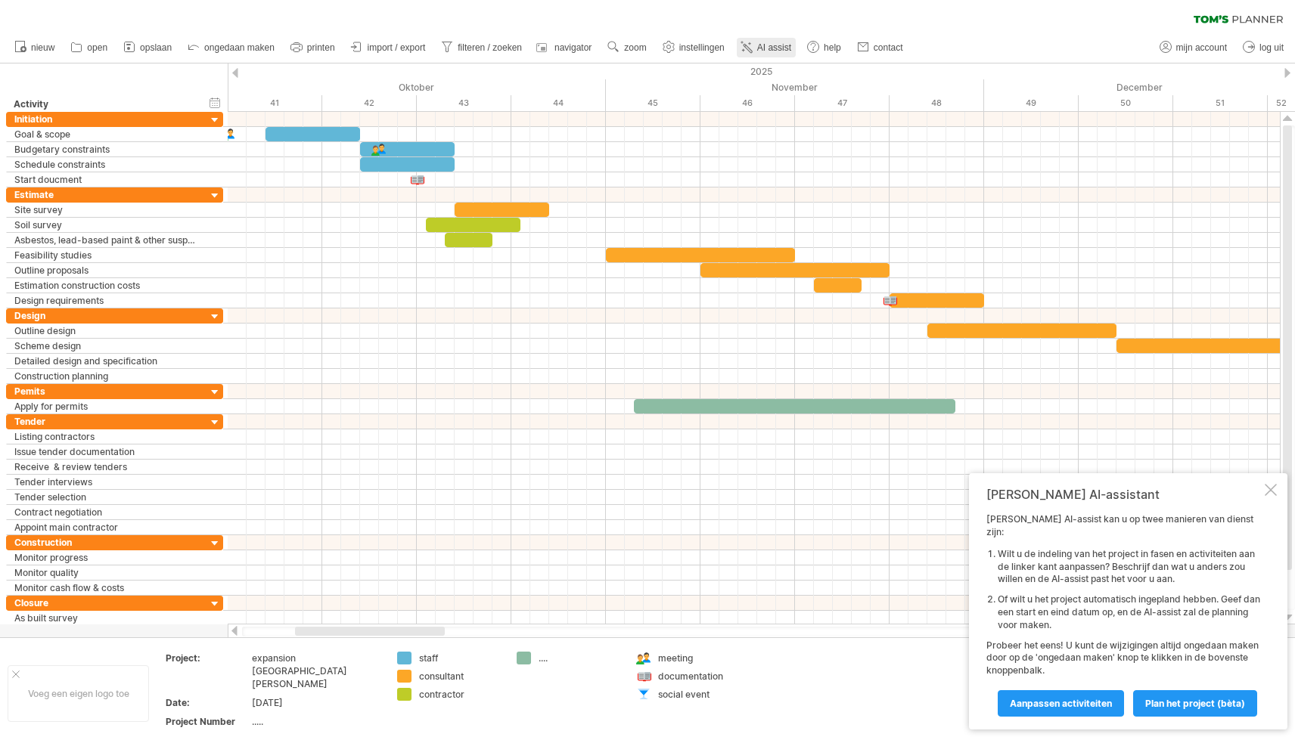
click at [782, 49] on span "AI assist" at bounding box center [774, 47] width 34 height 11
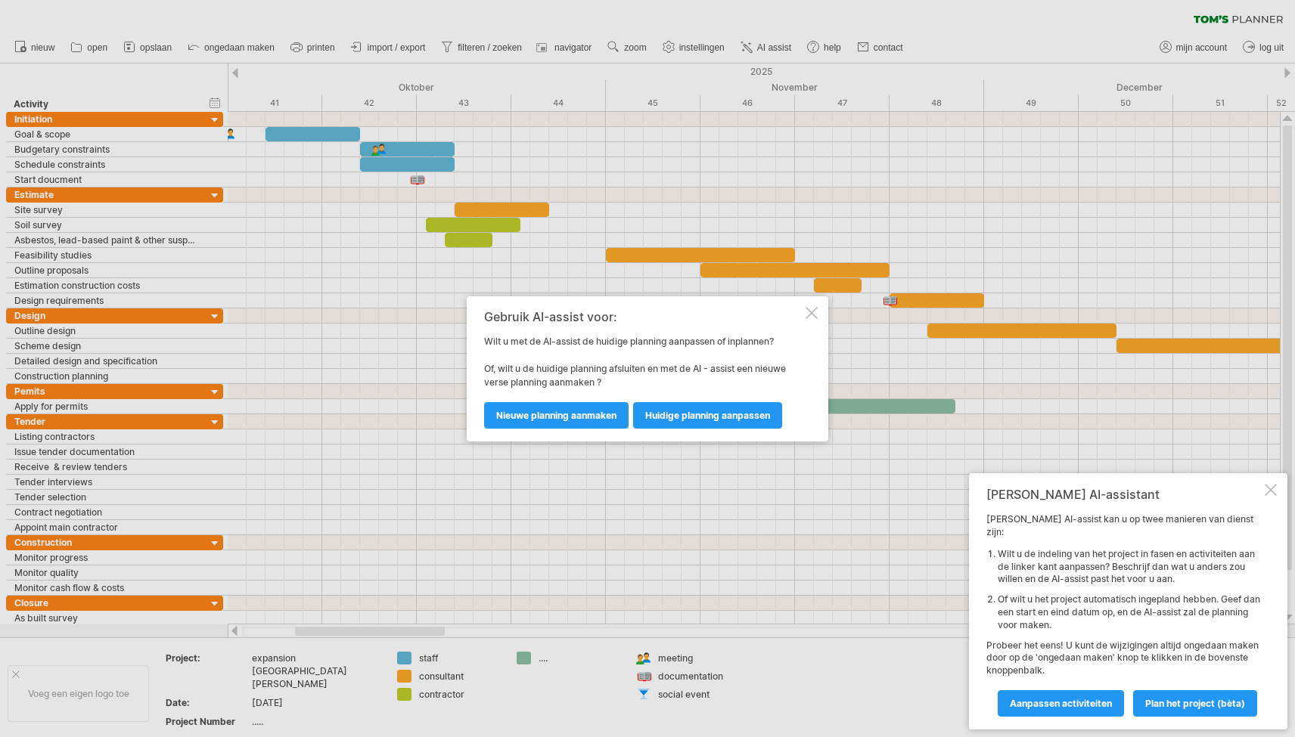
click at [812, 312] on div at bounding box center [812, 313] width 12 height 12
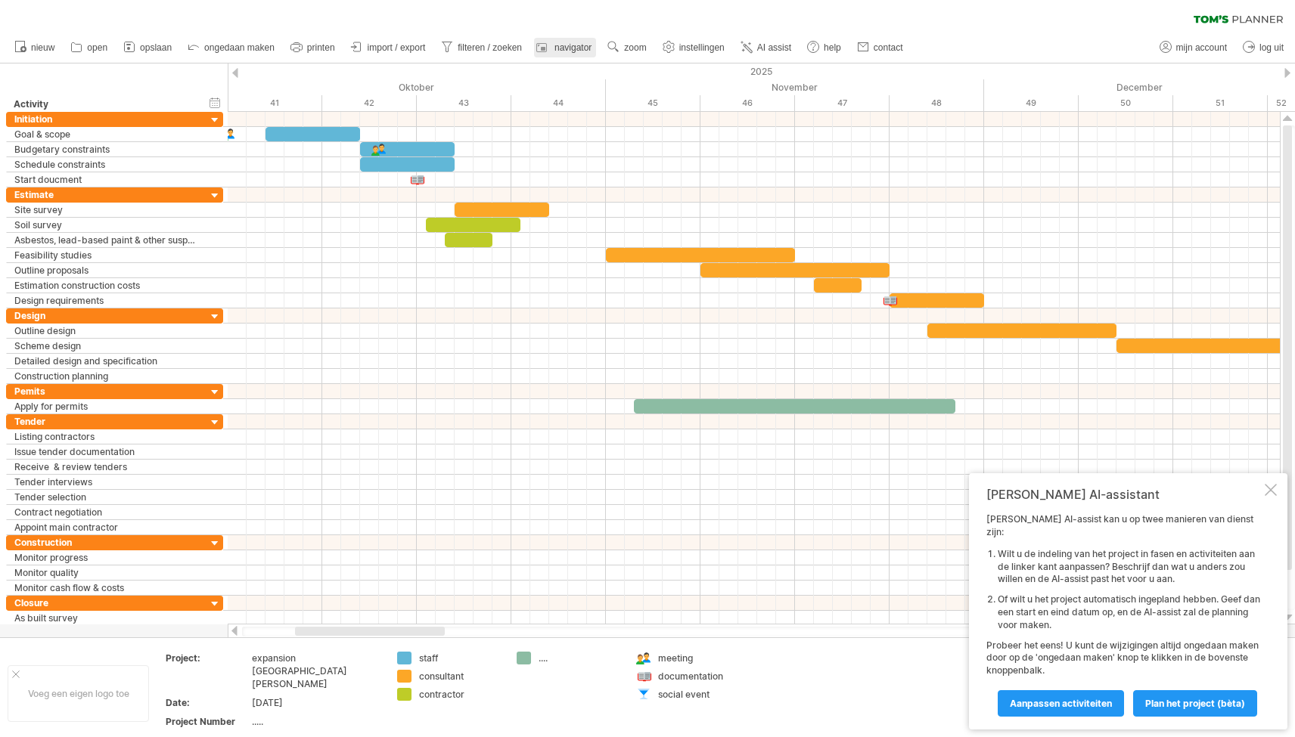
click at [565, 50] on span "navigator" at bounding box center [572, 47] width 37 height 11
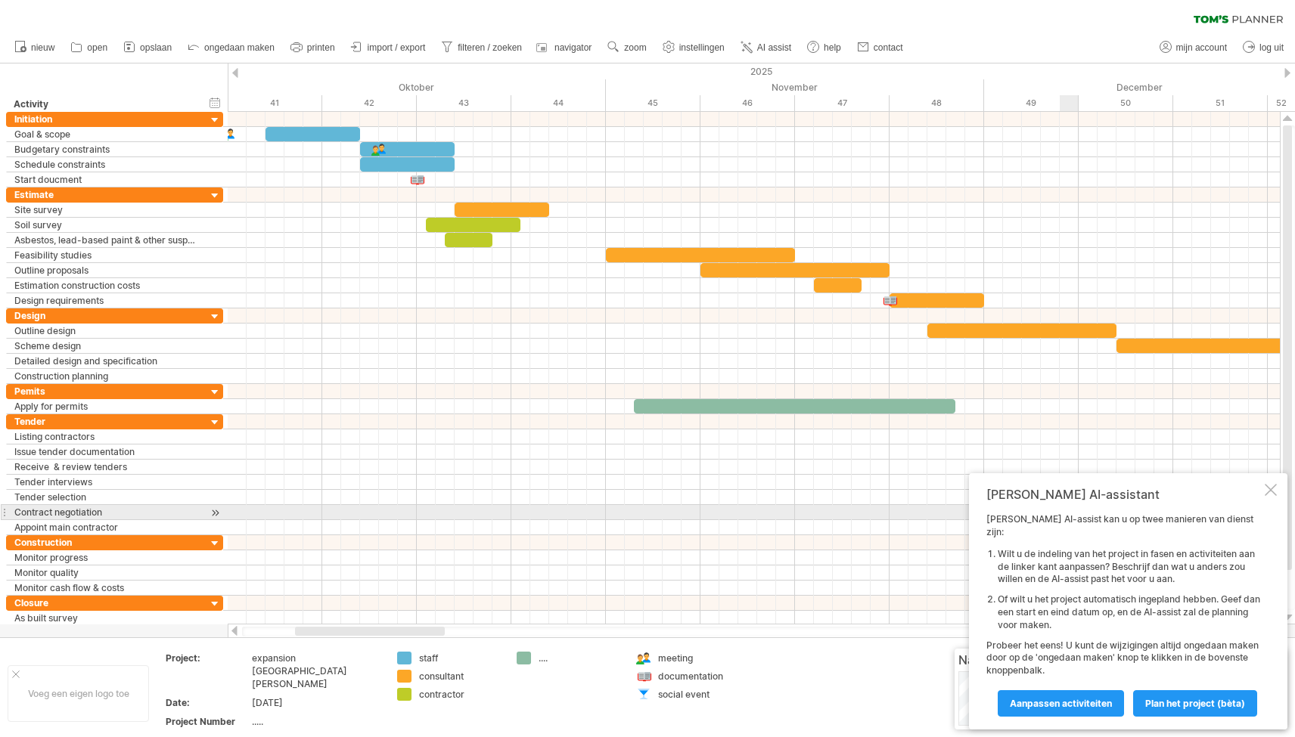
drag, startPoint x: 1270, startPoint y: 509, endPoint x: 1250, endPoint y: 605, distance: 98.2
click at [1271, 496] on div at bounding box center [1271, 490] width 12 height 12
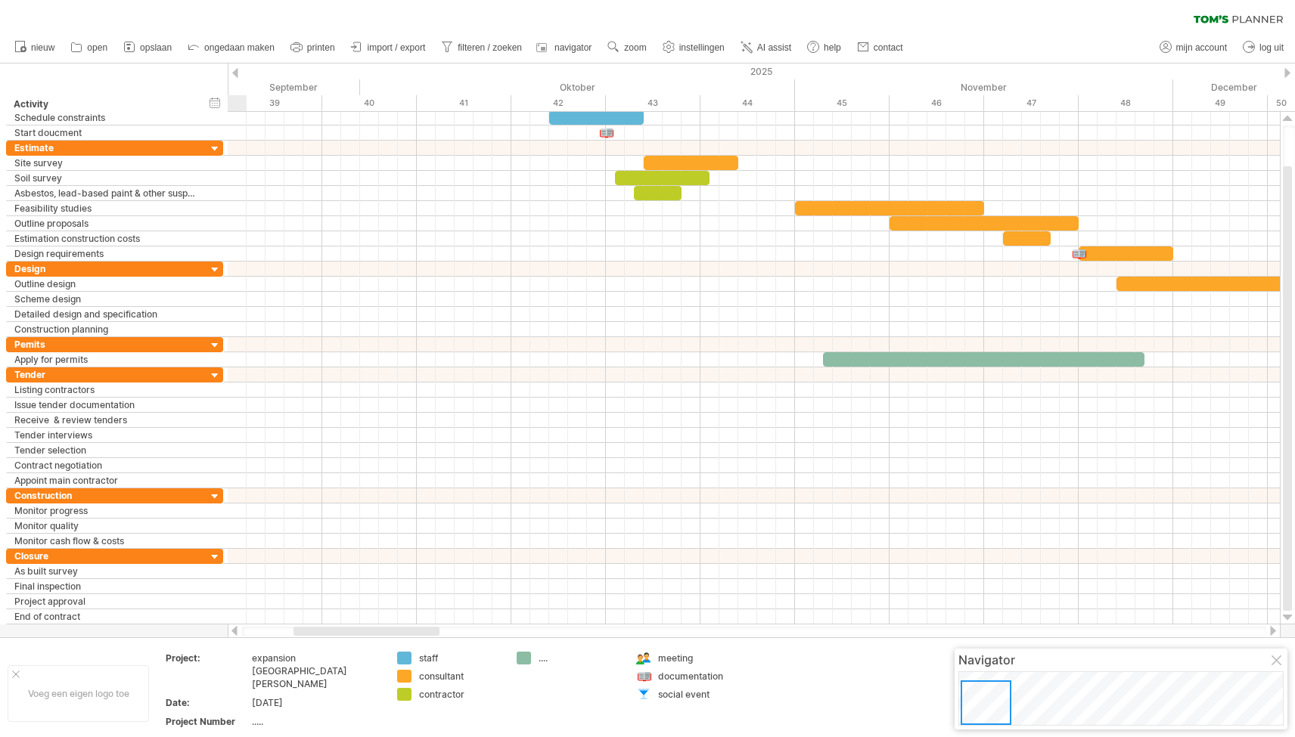
drag, startPoint x: 998, startPoint y: 702, endPoint x: 989, endPoint y: 716, distance: 17.0
click at [989, 716] on div at bounding box center [986, 703] width 51 height 45
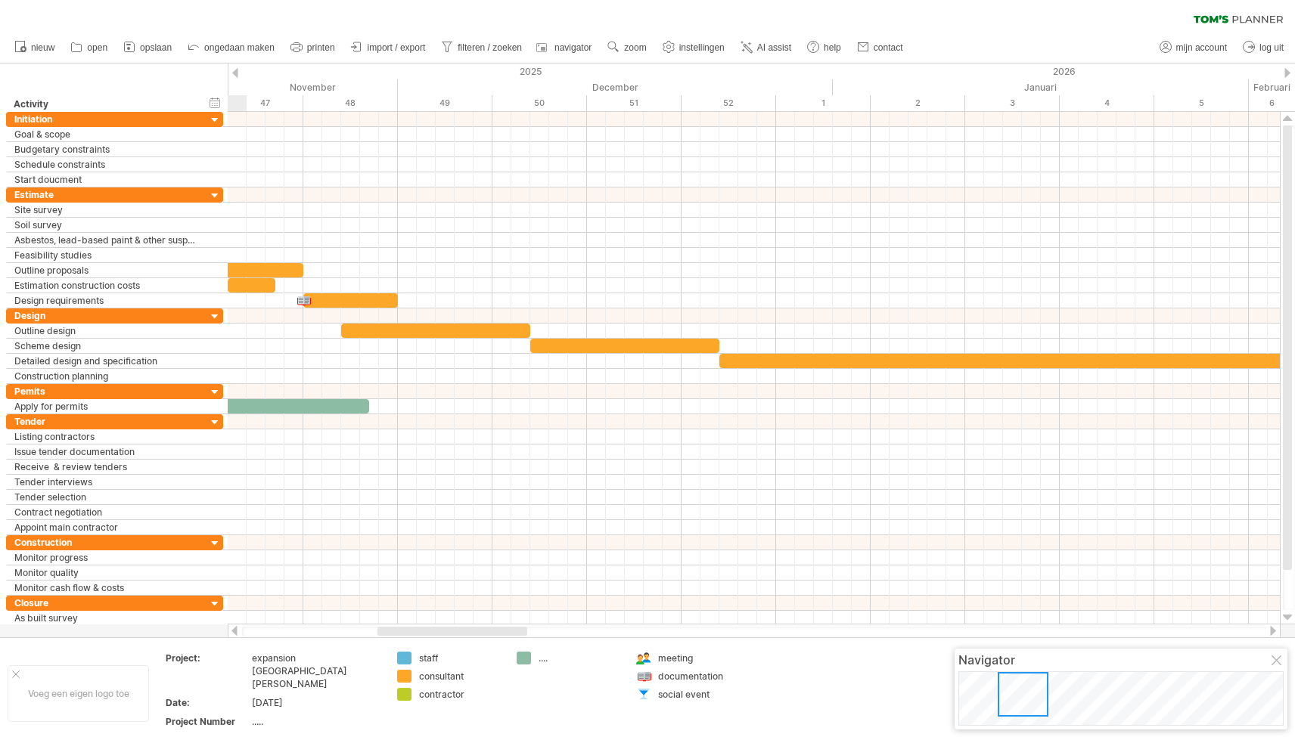
drag, startPoint x: 989, startPoint y: 706, endPoint x: 1024, endPoint y: 702, distance: 35.7
click at [1024, 702] on div at bounding box center [1023, 694] width 51 height 45
click at [637, 47] on span "zoom" at bounding box center [635, 47] width 22 height 11
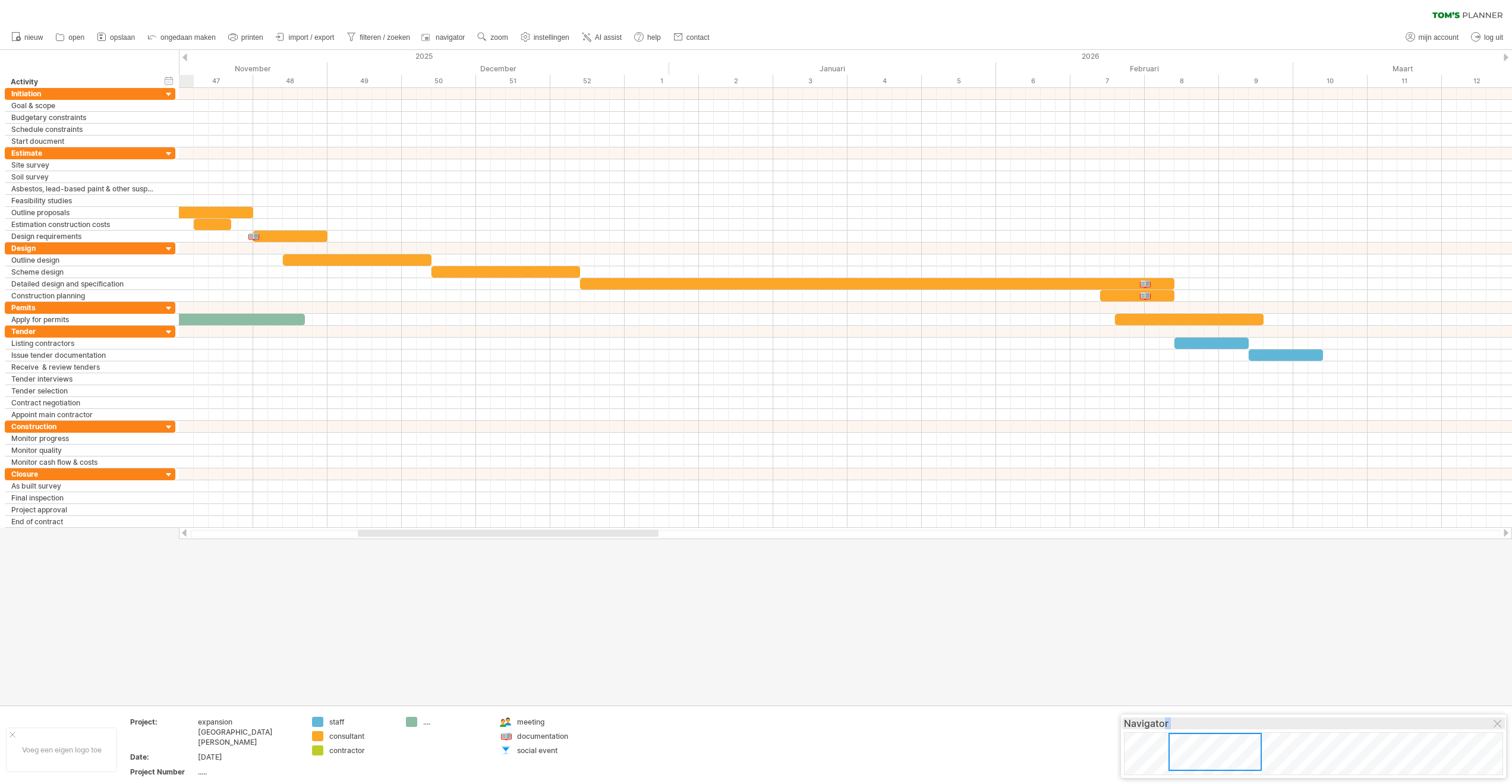
drag, startPoint x: 1220, startPoint y: 737, endPoint x: 1219, endPoint y: 720, distance: 17.0
click at [1017, 579] on div "Navigator" at bounding box center [1314, 746] width 385 height 64
drag, startPoint x: 1210, startPoint y: 757, endPoint x: 1209, endPoint y: 788, distance: 31.0
click at [1017, 579] on html "vooruitgang(100%) Probeert verbinding te maken met plan.tomsplanner.nl Opnieuw …" at bounding box center [756, 393] width 1512 height 786
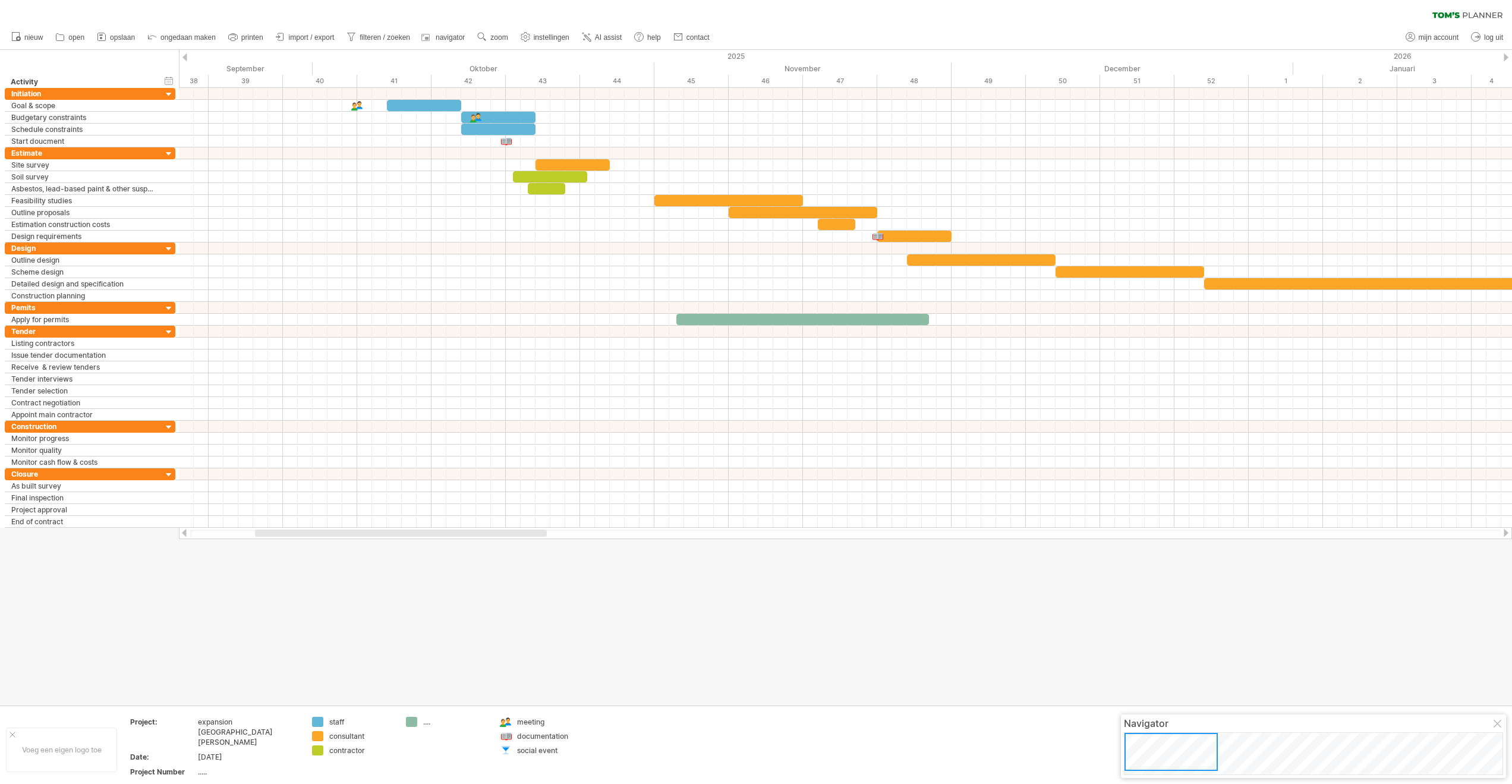
click at [748, 579] on div at bounding box center [756, 378] width 1512 height 655
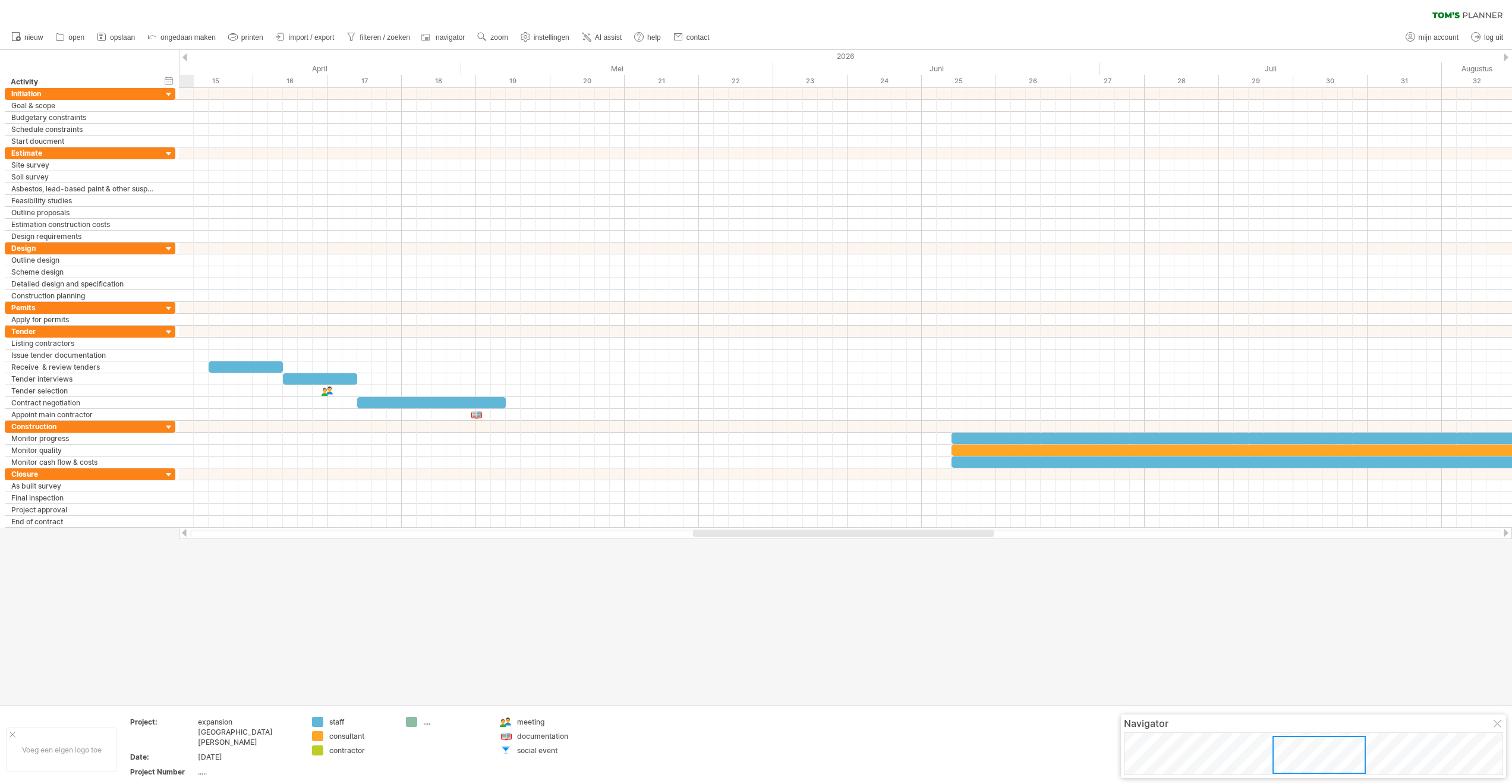
drag, startPoint x: 1146, startPoint y: 760, endPoint x: 1079, endPoint y: 755, distance: 67.2
click at [1017, 579] on div at bounding box center [1319, 754] width 94 height 38
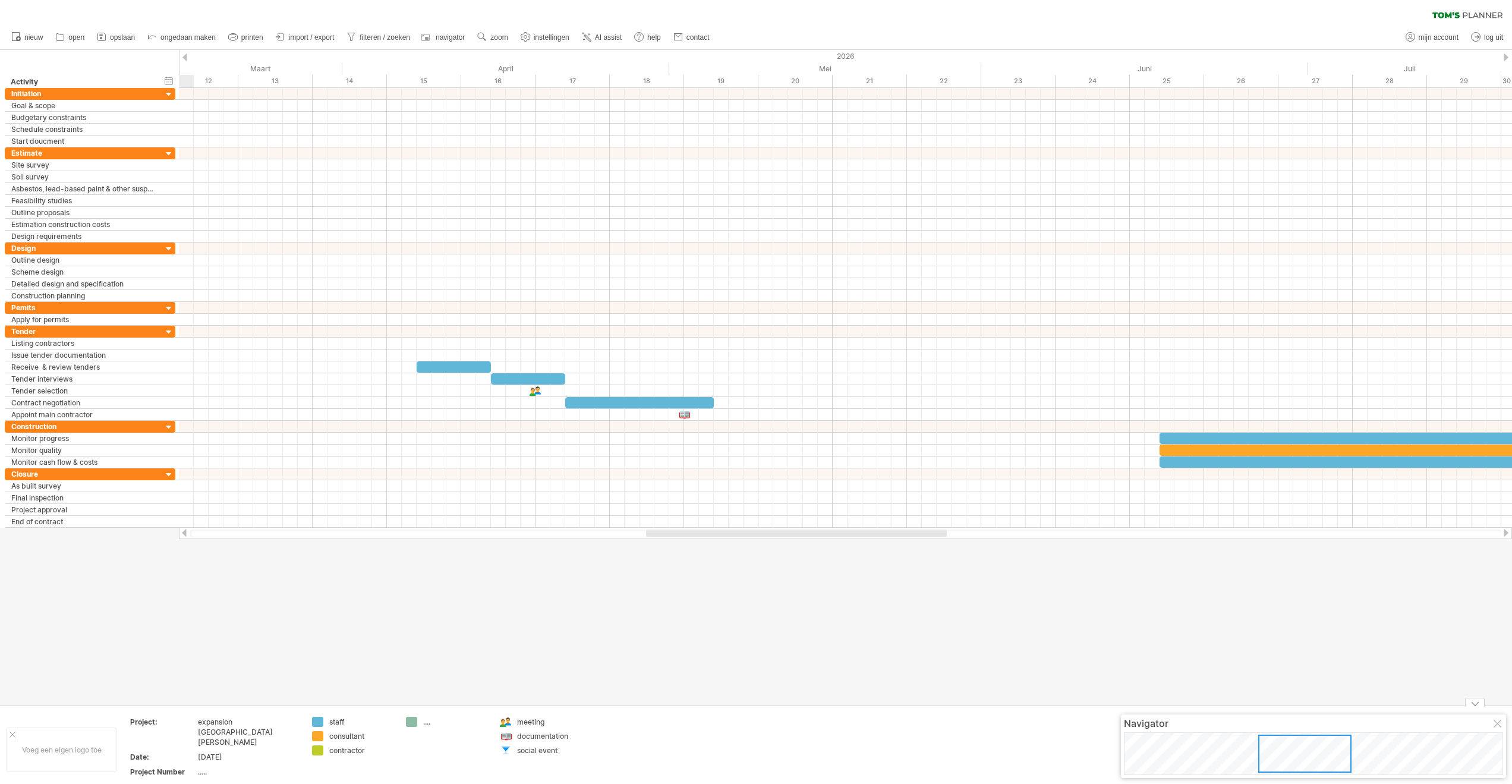
click at [539, 579] on div "social event" at bounding box center [549, 749] width 64 height 10
drag, startPoint x: 543, startPoint y: 730, endPoint x: 527, endPoint y: 737, distance: 17.5
click at [541, 579] on td "**********" at bounding box center [541, 749] width 94 height 66
click at [508, 579] on div at bounding box center [505, 736] width 12 height 11
click at [506, 579] on div at bounding box center [505, 722] width 12 height 11
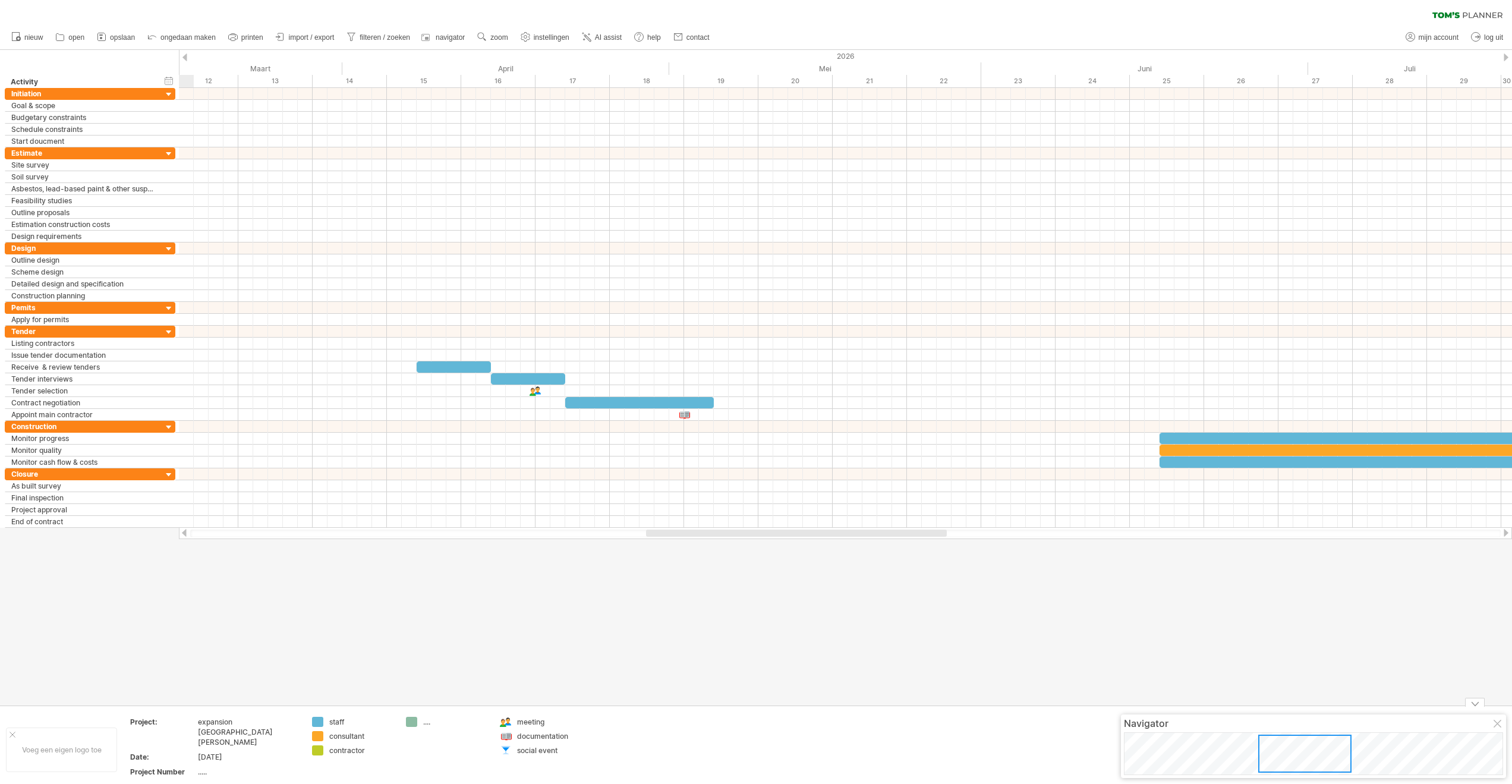
click at [318, 579] on div "Probeert verbinding te maken met plan.tomsplanner.nl Opnieuw verbonden 0% wisse…" at bounding box center [756, 392] width 1512 height 784
click at [314, 579] on div "Probeert verbinding te maken met plan.tomsplanner.nl Opnieuw verbonden 0% wisse…" at bounding box center [756, 392] width 1512 height 784
click at [317, 579] on td "staff consultant contractor" at bounding box center [354, 749] width 94 height 66
click at [318, 579] on div "Probeert verbinding te maken met plan.tomsplanner.nl Opnieuw verbonden 0% wisse…" at bounding box center [756, 392] width 1512 height 784
click at [355, 579] on div "toon alleen" at bounding box center [373, 774] width 99 height 19
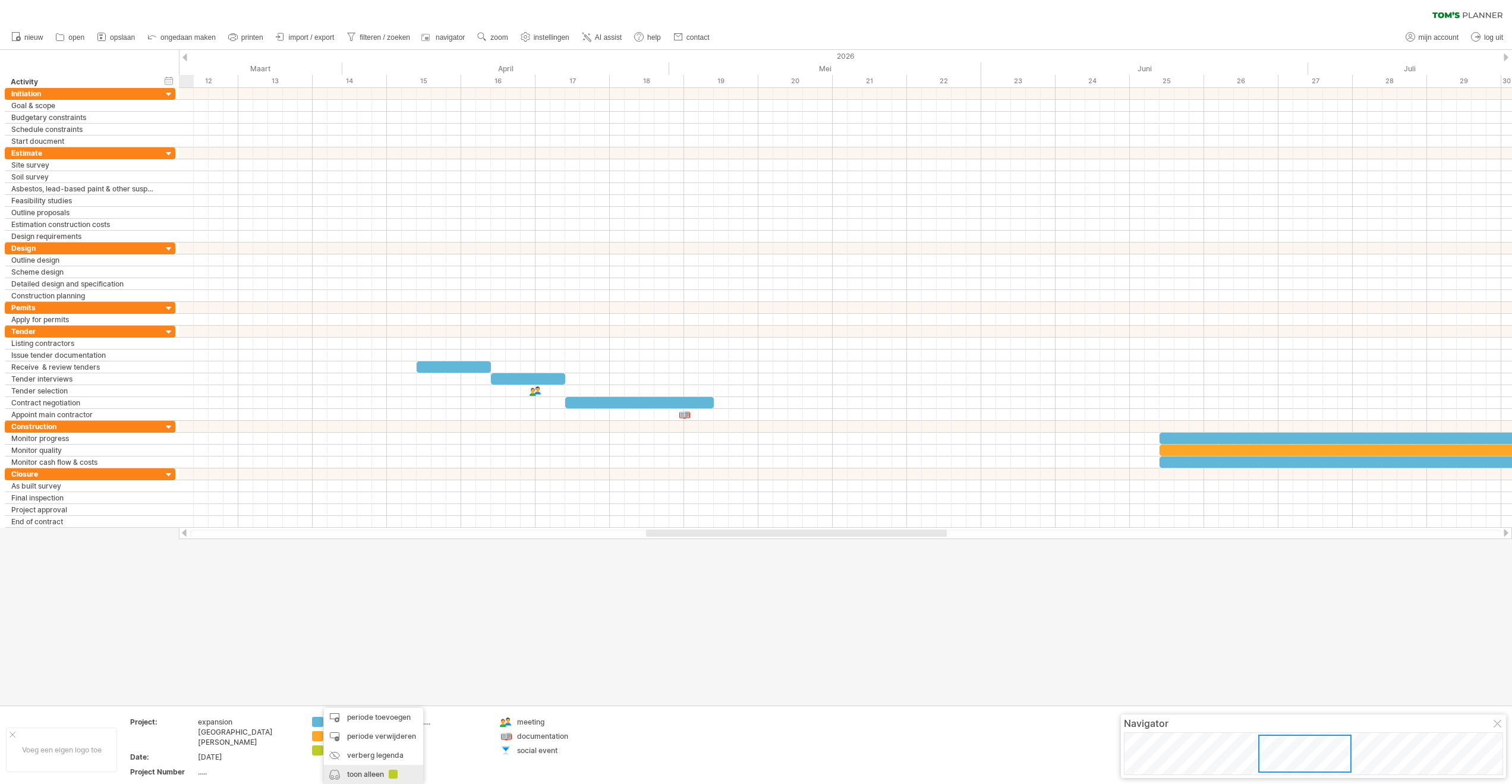
type input "**********"
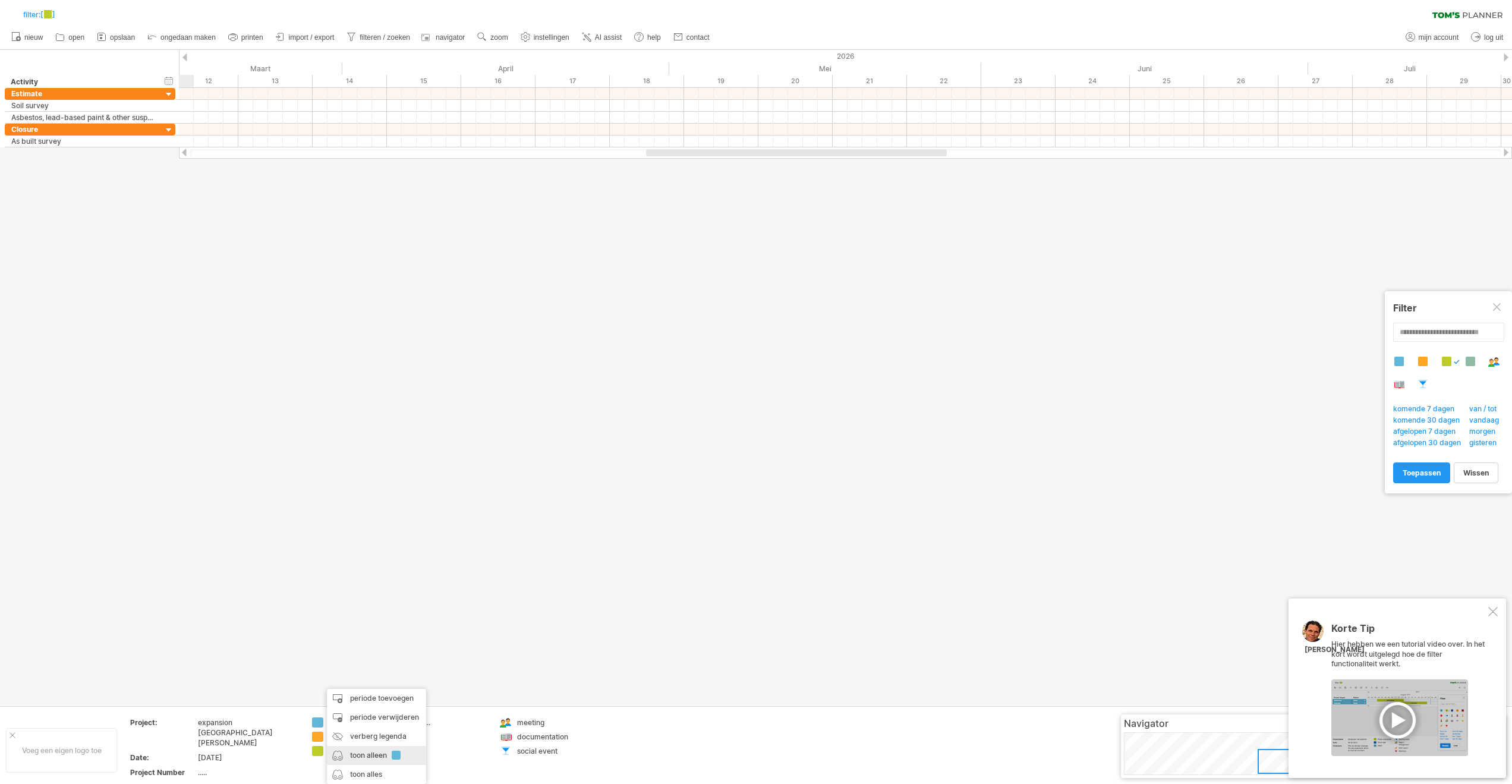
click at [359, 579] on div "toon alleen" at bounding box center [376, 755] width 99 height 19
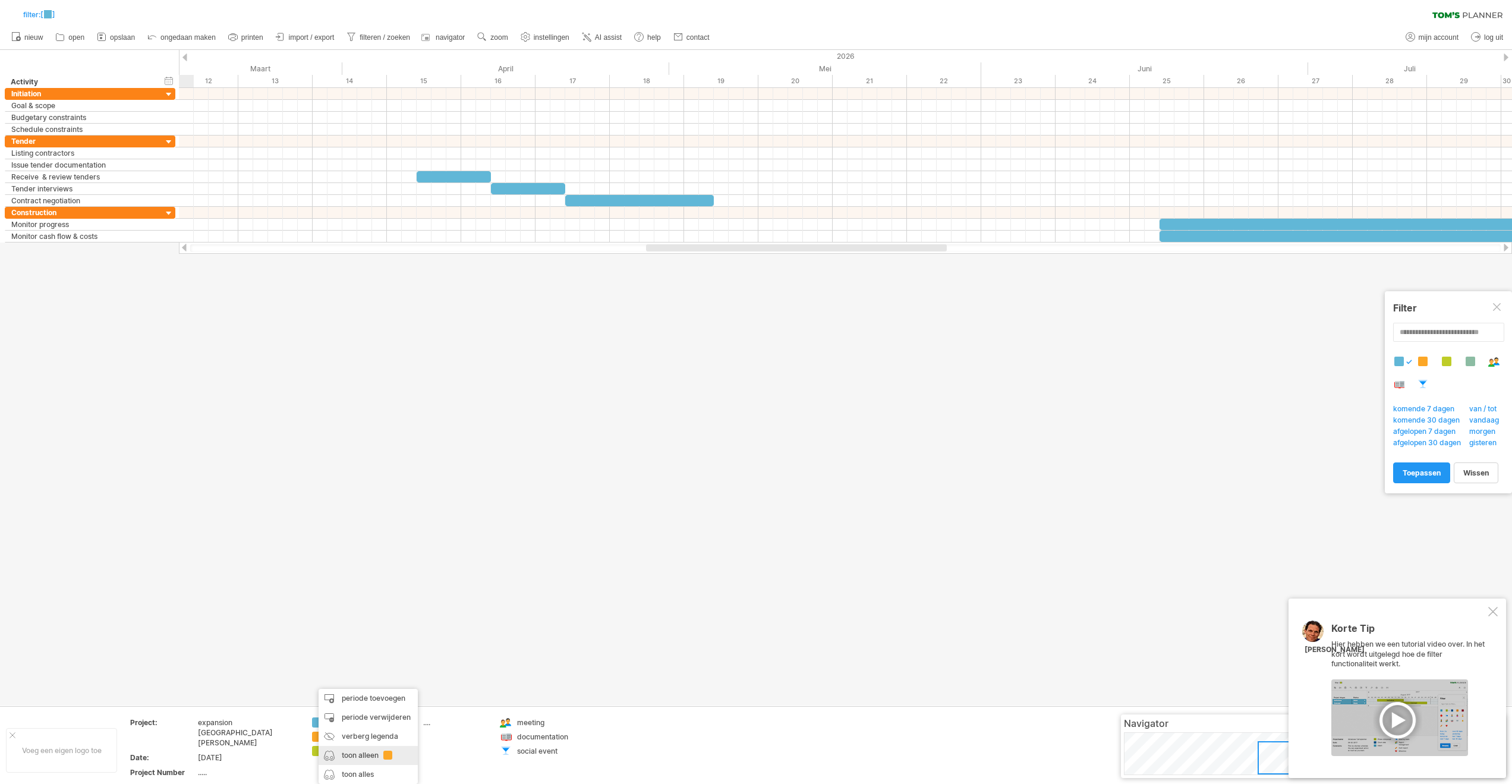
click at [360, 579] on div "toon alleen" at bounding box center [368, 755] width 99 height 19
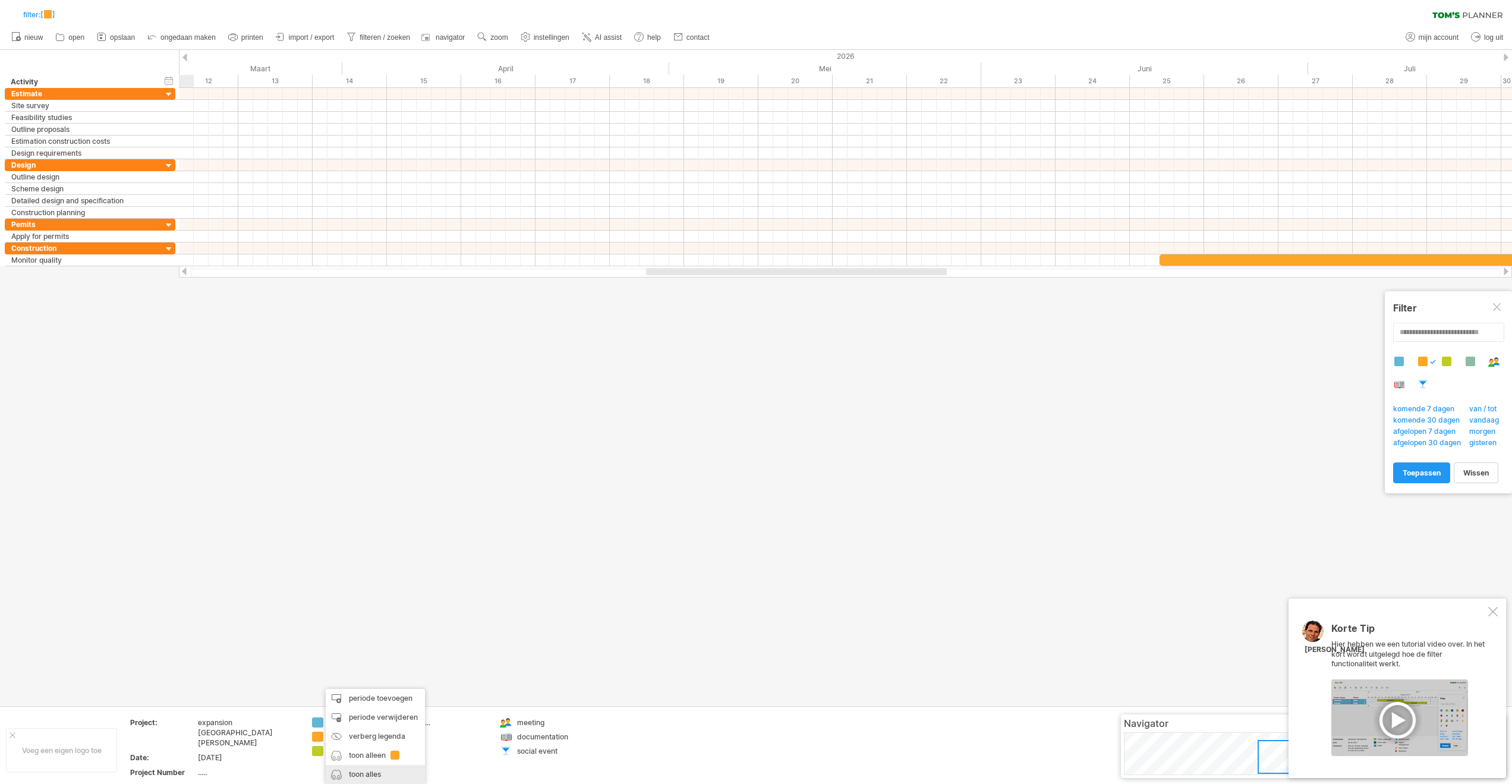
click at [356, 579] on div "toon alles" at bounding box center [375, 774] width 99 height 19
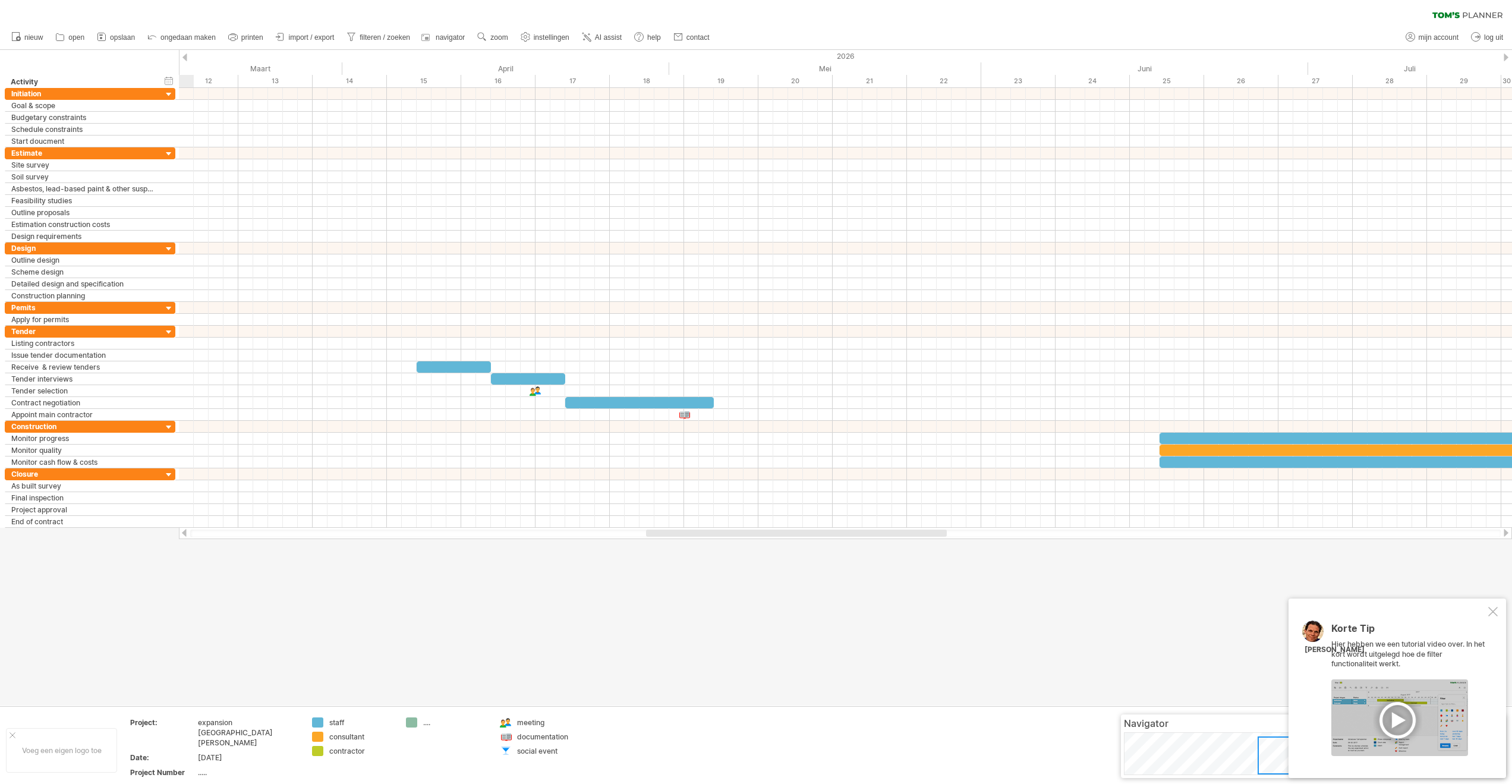
drag, startPoint x: 232, startPoint y: 718, endPoint x: 225, endPoint y: 734, distance: 17.5
click at [231, 579] on div "expansion [GEOGRAPHIC_DATA][PERSON_NAME]" at bounding box center [248, 732] width 100 height 31
click at [204, 579] on tr "Project Number ....." at bounding box center [215, 764] width 169 height 13
click at [205, 579] on div "....." at bounding box center [248, 771] width 100 height 10
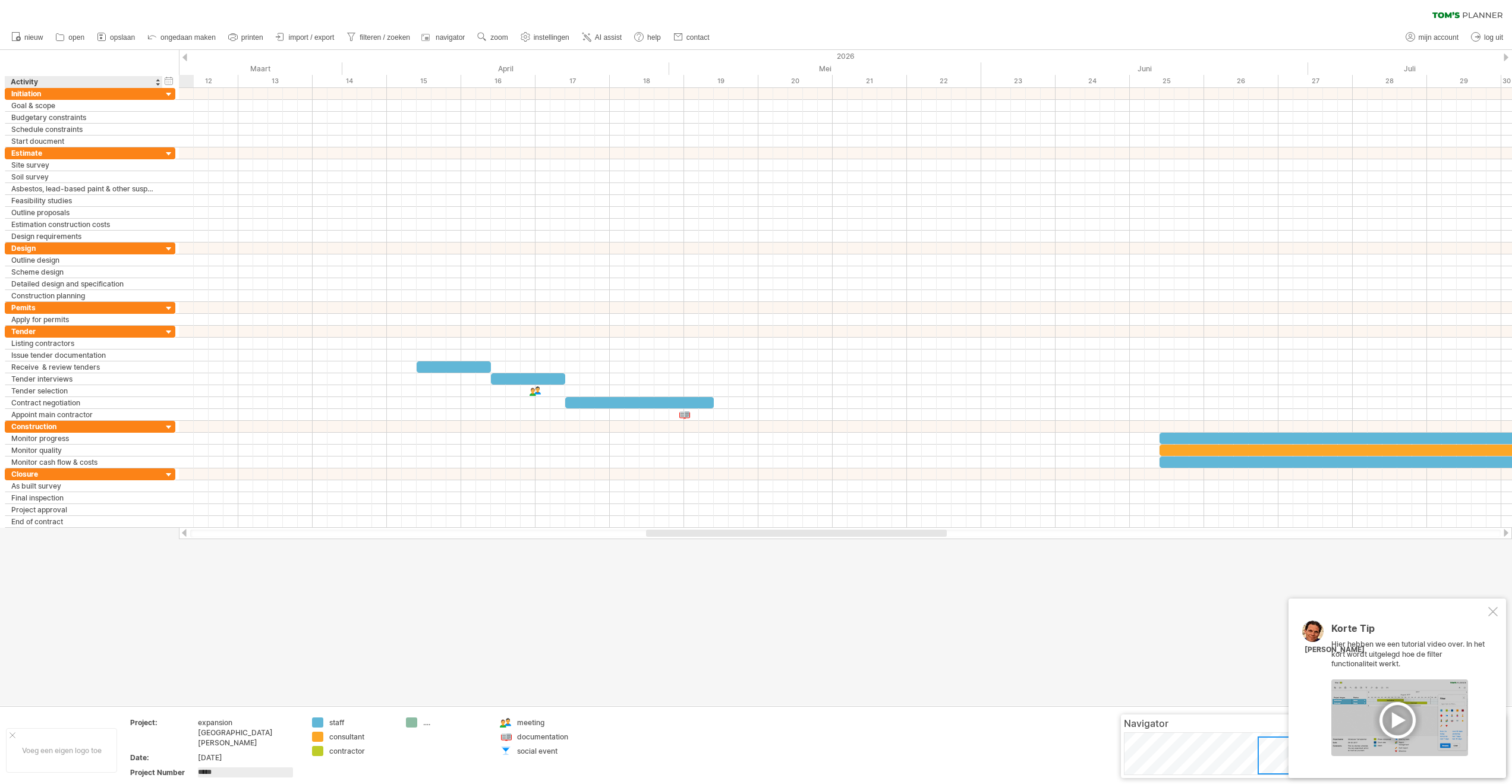
drag, startPoint x: 87, startPoint y: 742, endPoint x: 116, endPoint y: 742, distance: 29.0
click at [88, 579] on div "Voeg een eigen logo toe" at bounding box center [61, 750] width 111 height 45
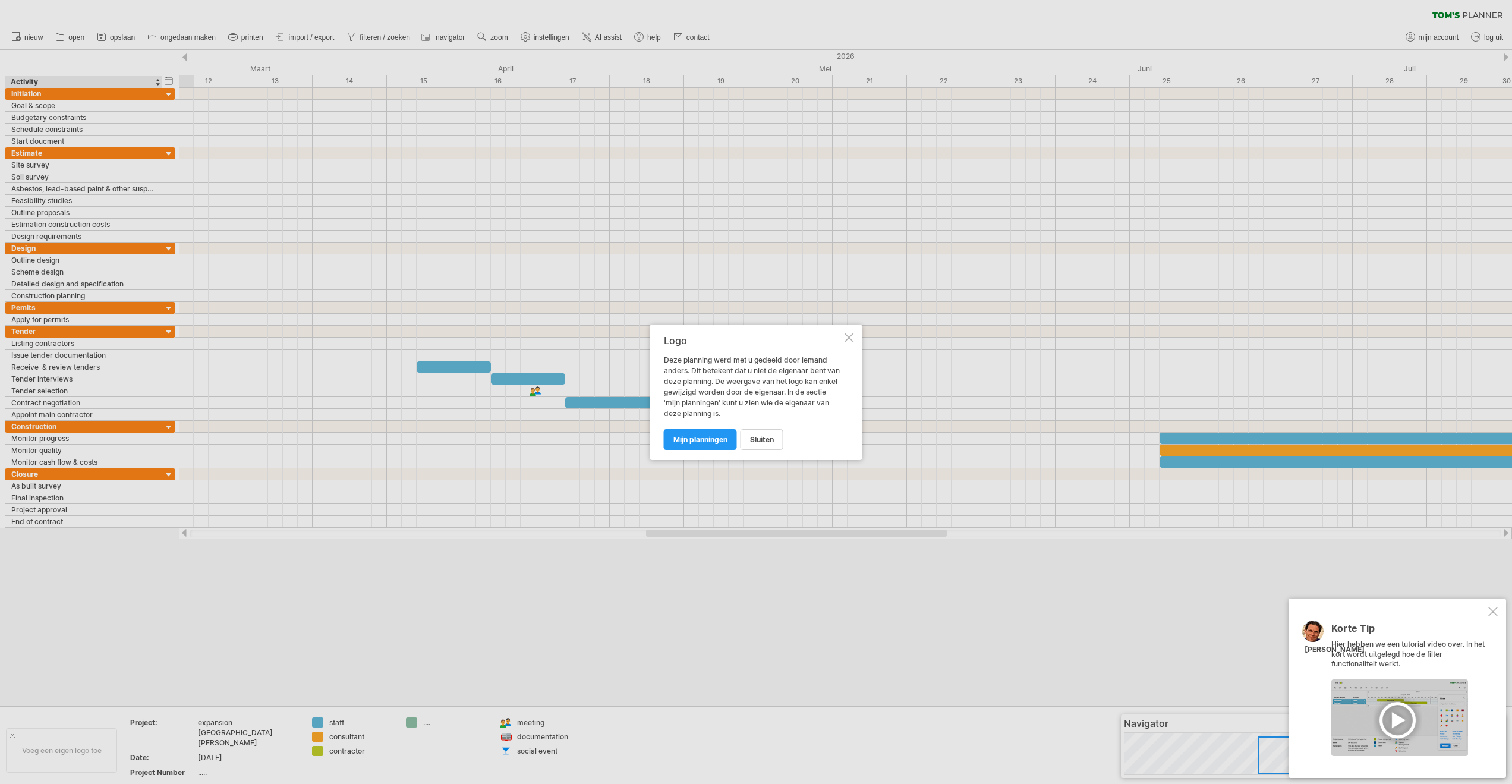
click at [769, 440] on span "sluiten" at bounding box center [762, 439] width 24 height 9
